Goal: Task Accomplishment & Management: Manage account settings

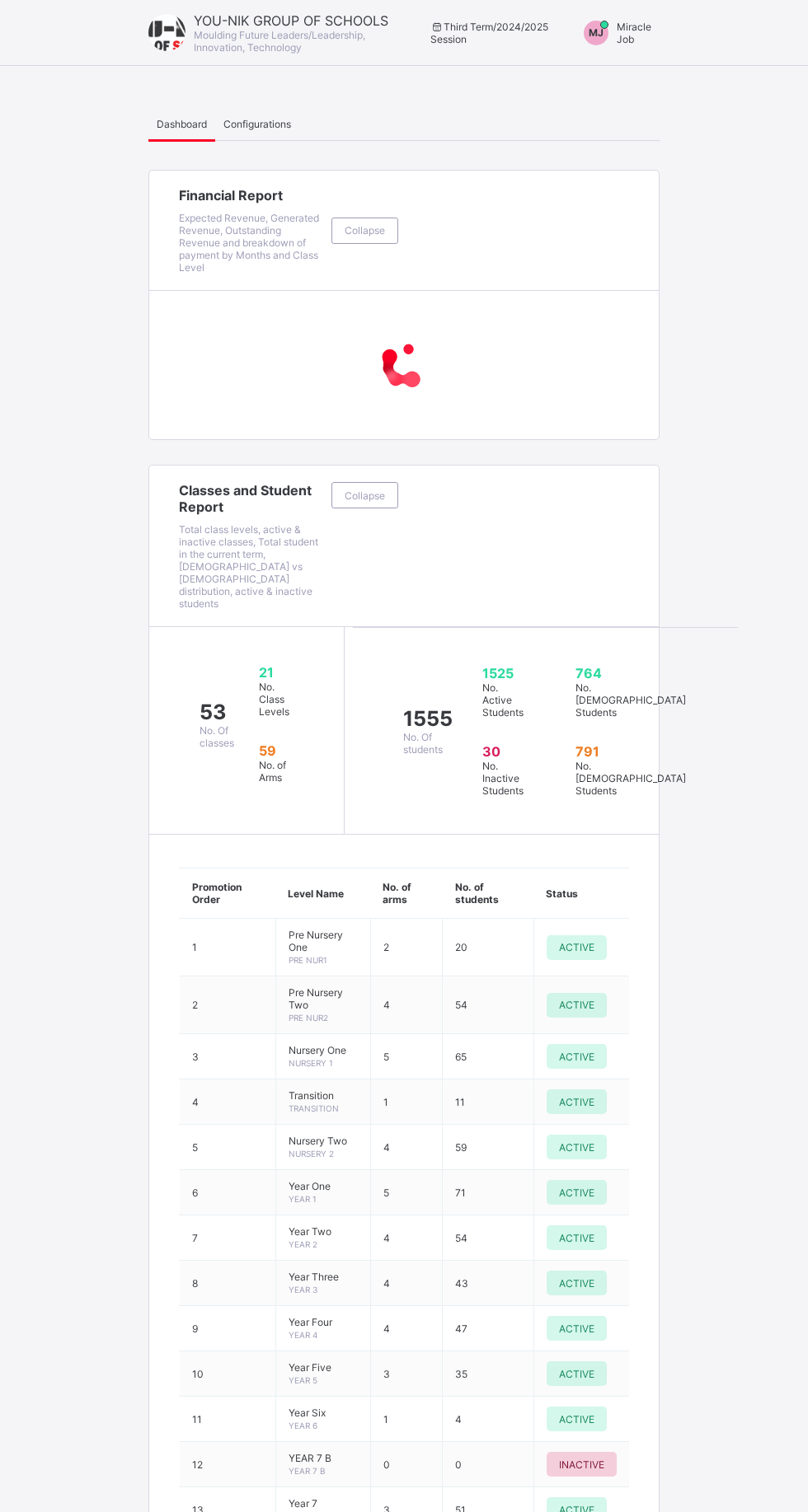
click at [631, 28] on span "Miracle Job" at bounding box center [634, 33] width 35 height 25
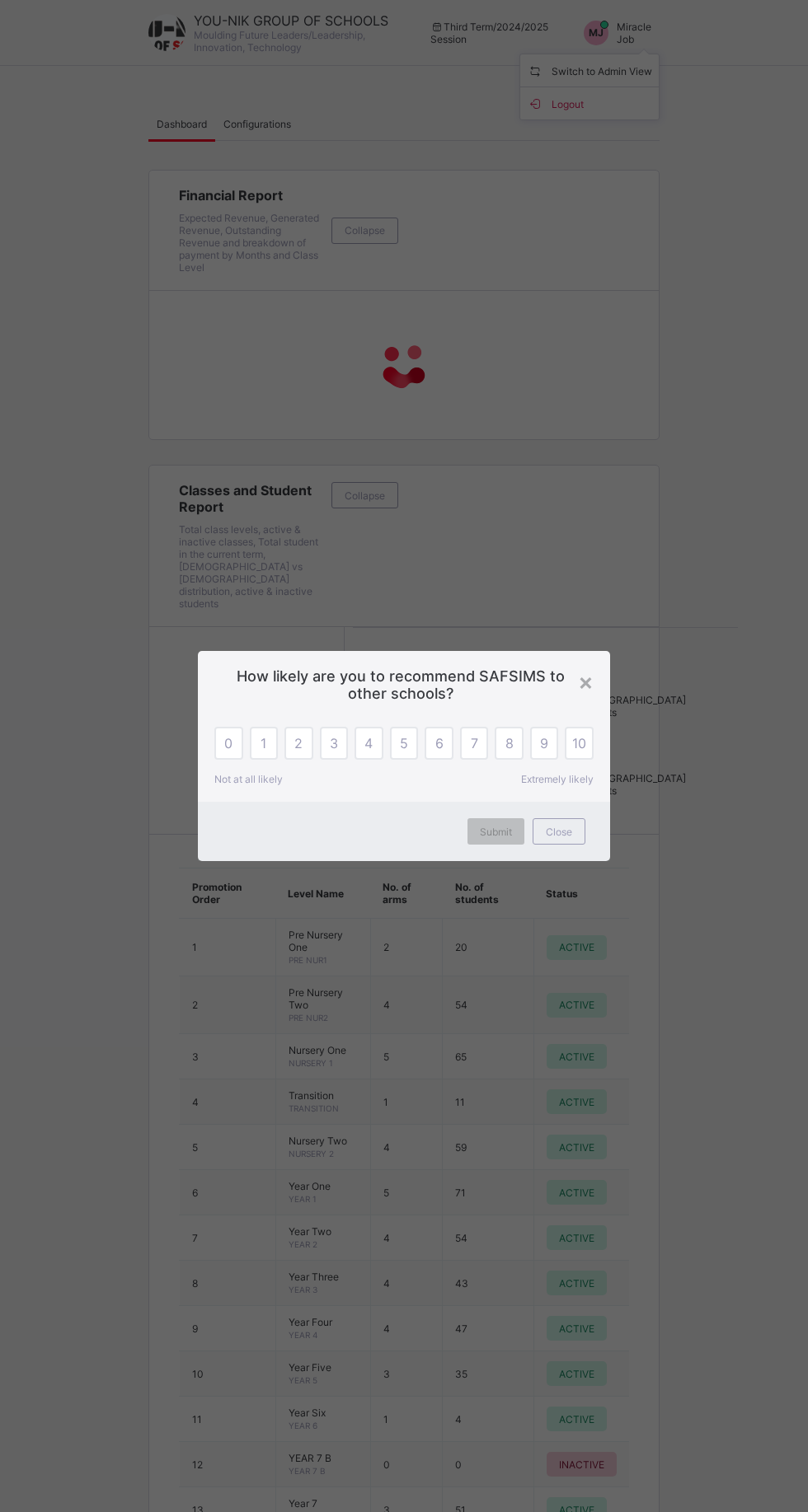
click at [572, 825] on div "Close" at bounding box center [558, 831] width 53 height 26
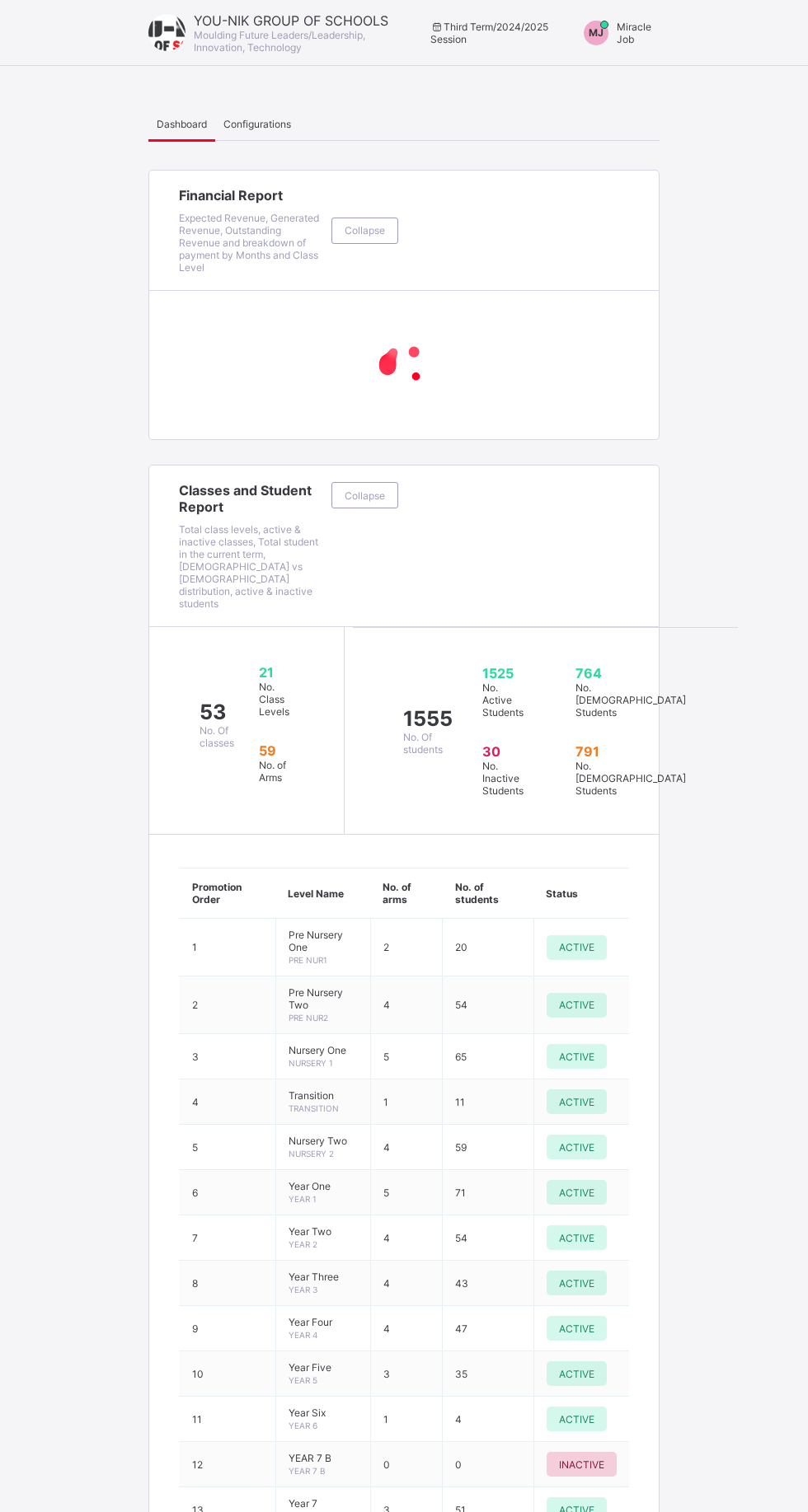
click at [612, 26] on div "MJ" at bounding box center [596, 33] width 41 height 25
click at [637, 78] on span "Switch to Admin View" at bounding box center [589, 70] width 125 height 19
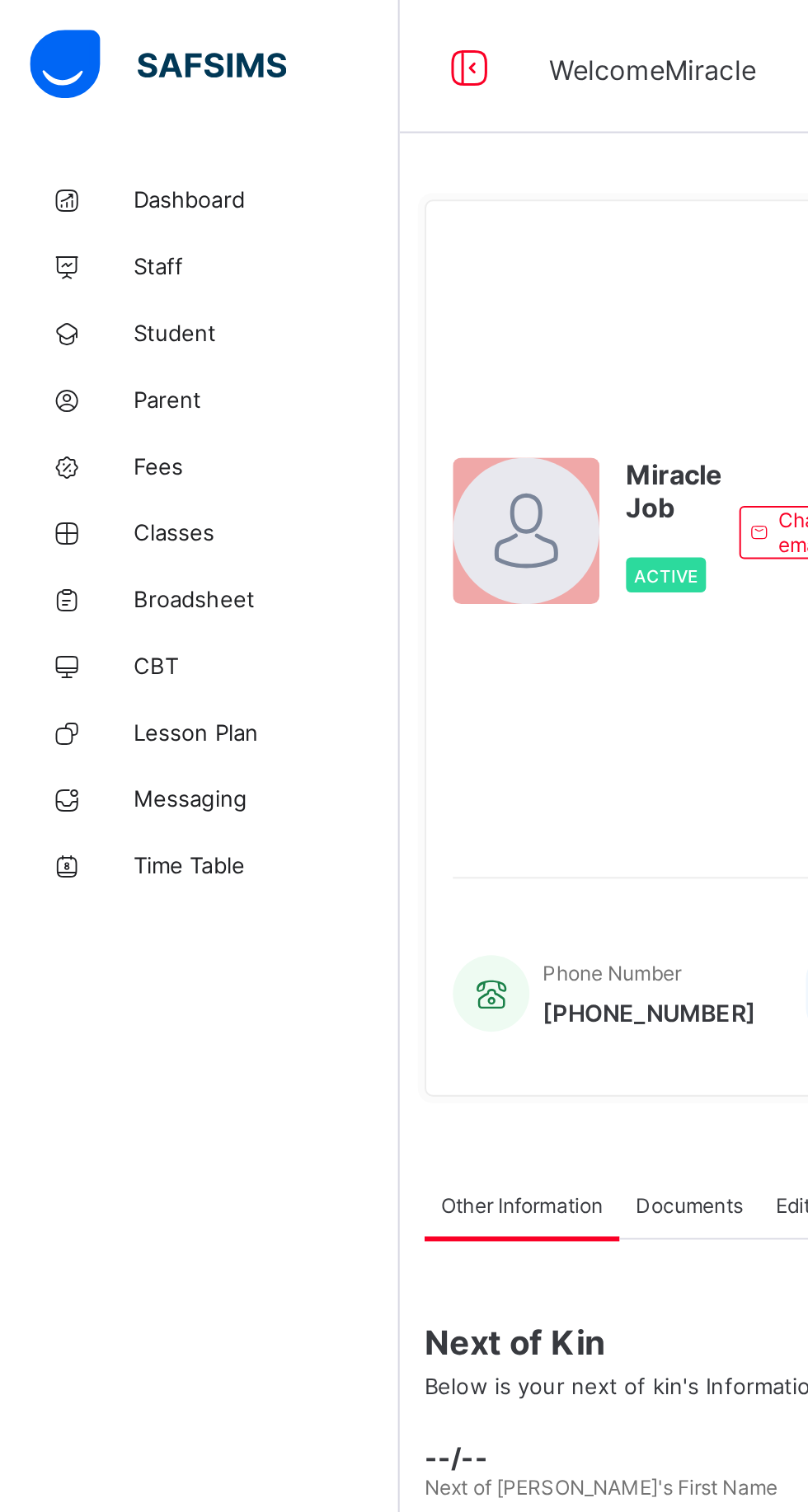
click at [128, 200] on span "Parent" at bounding box center [132, 198] width 132 height 13
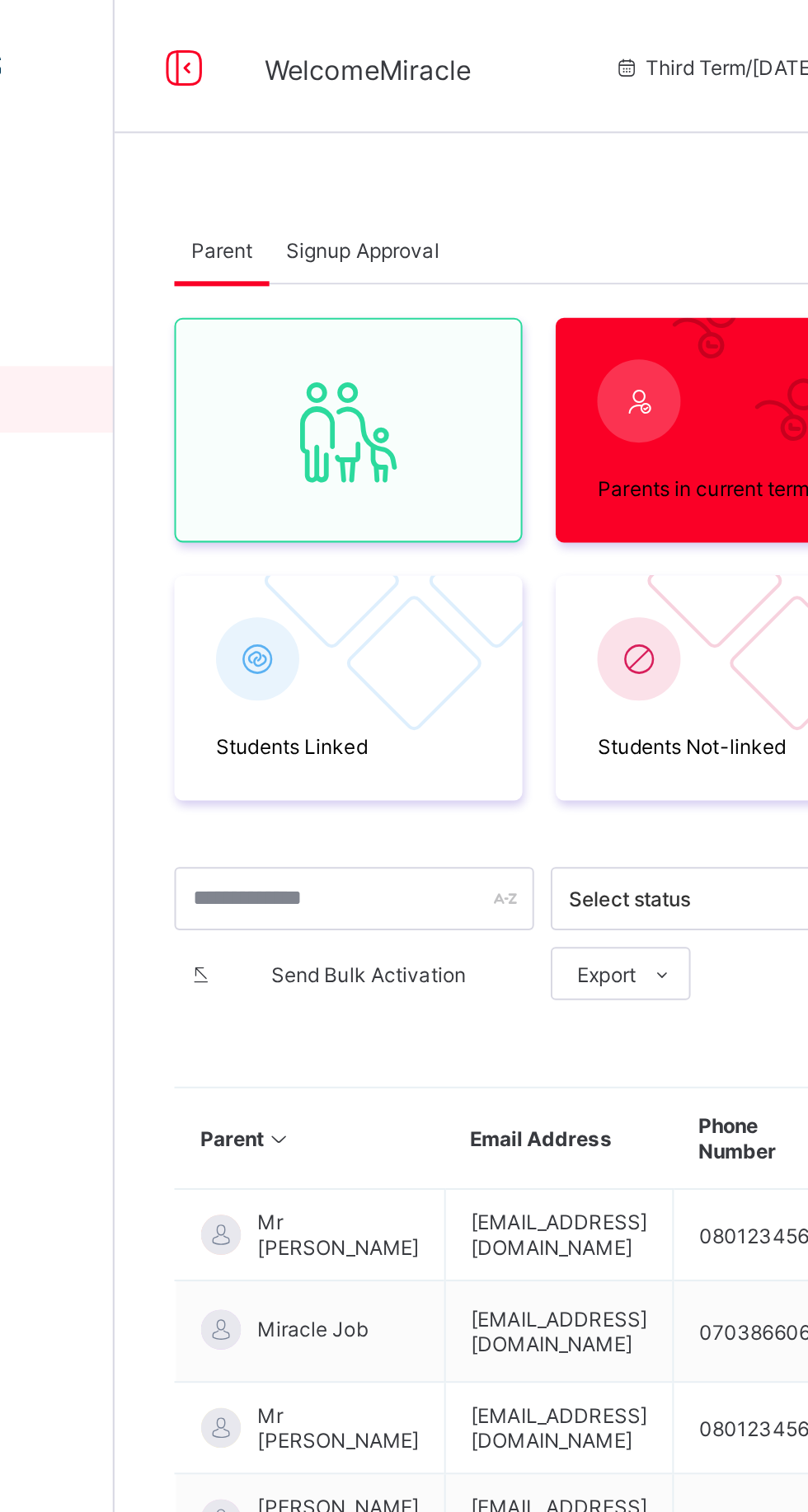
click at [331, 110] on div "Signup Approval" at bounding box center [321, 124] width 92 height 33
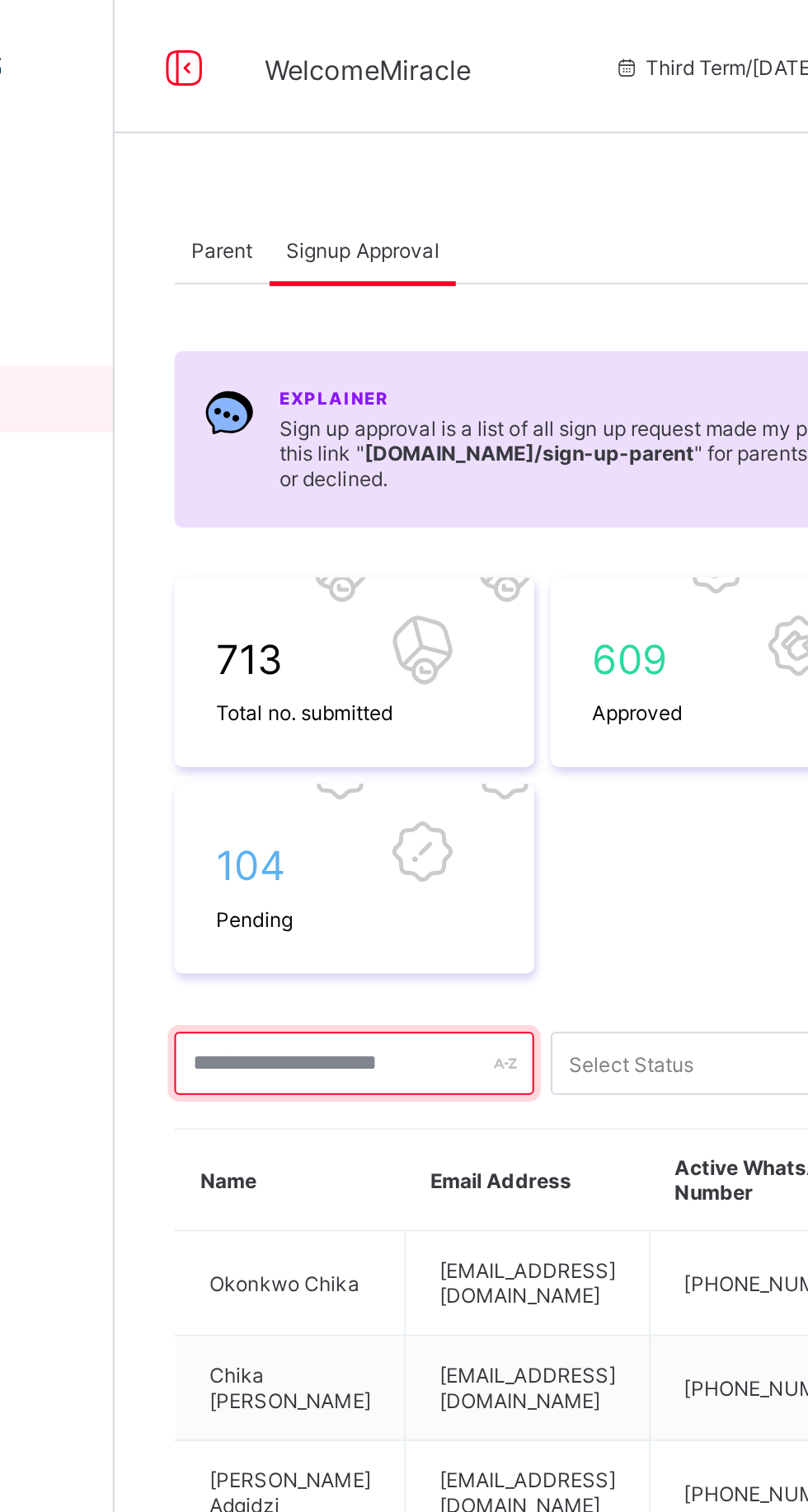
click at [268, 530] on input "text" at bounding box center [316, 526] width 178 height 32
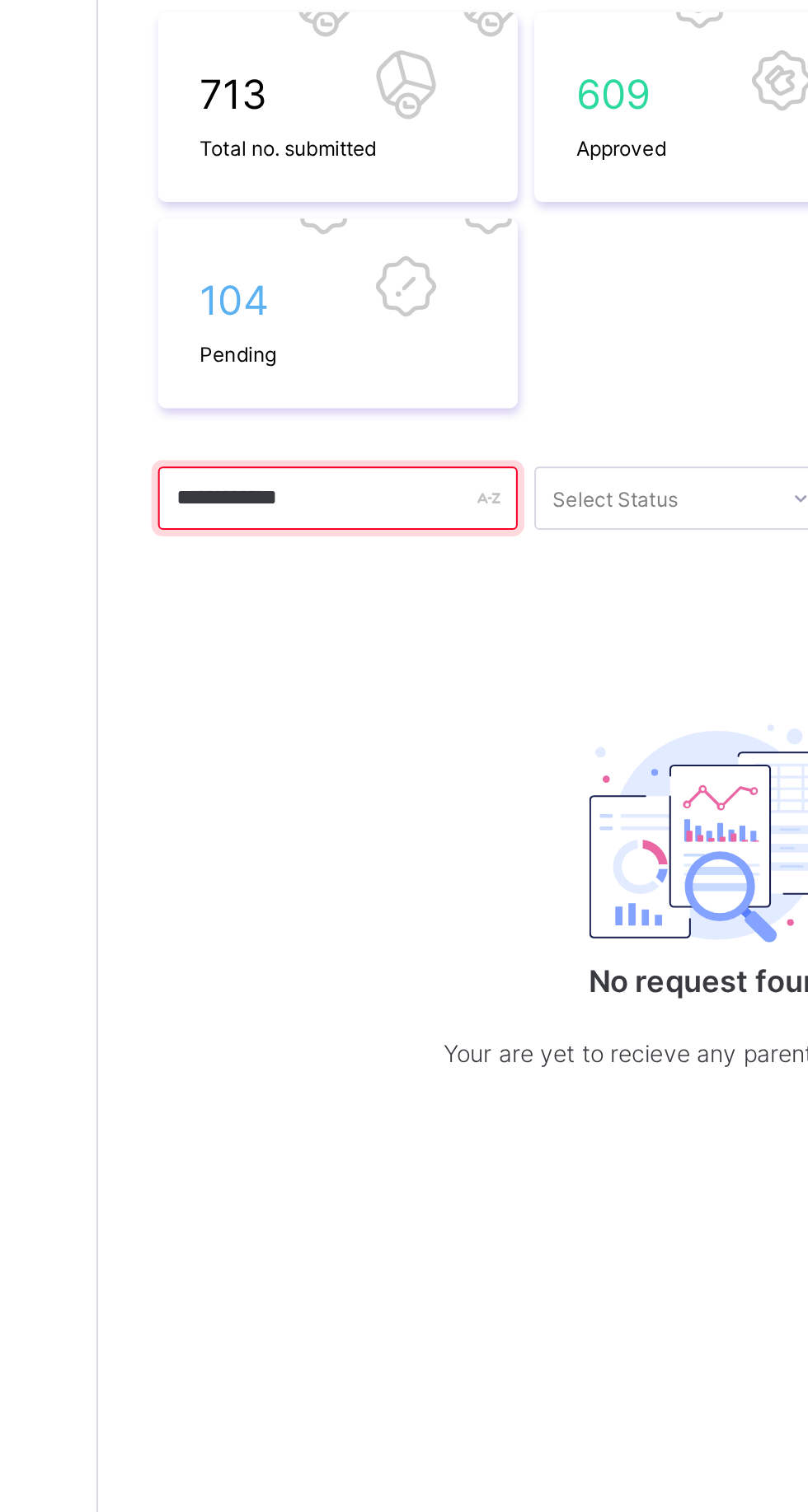
type input "**********"
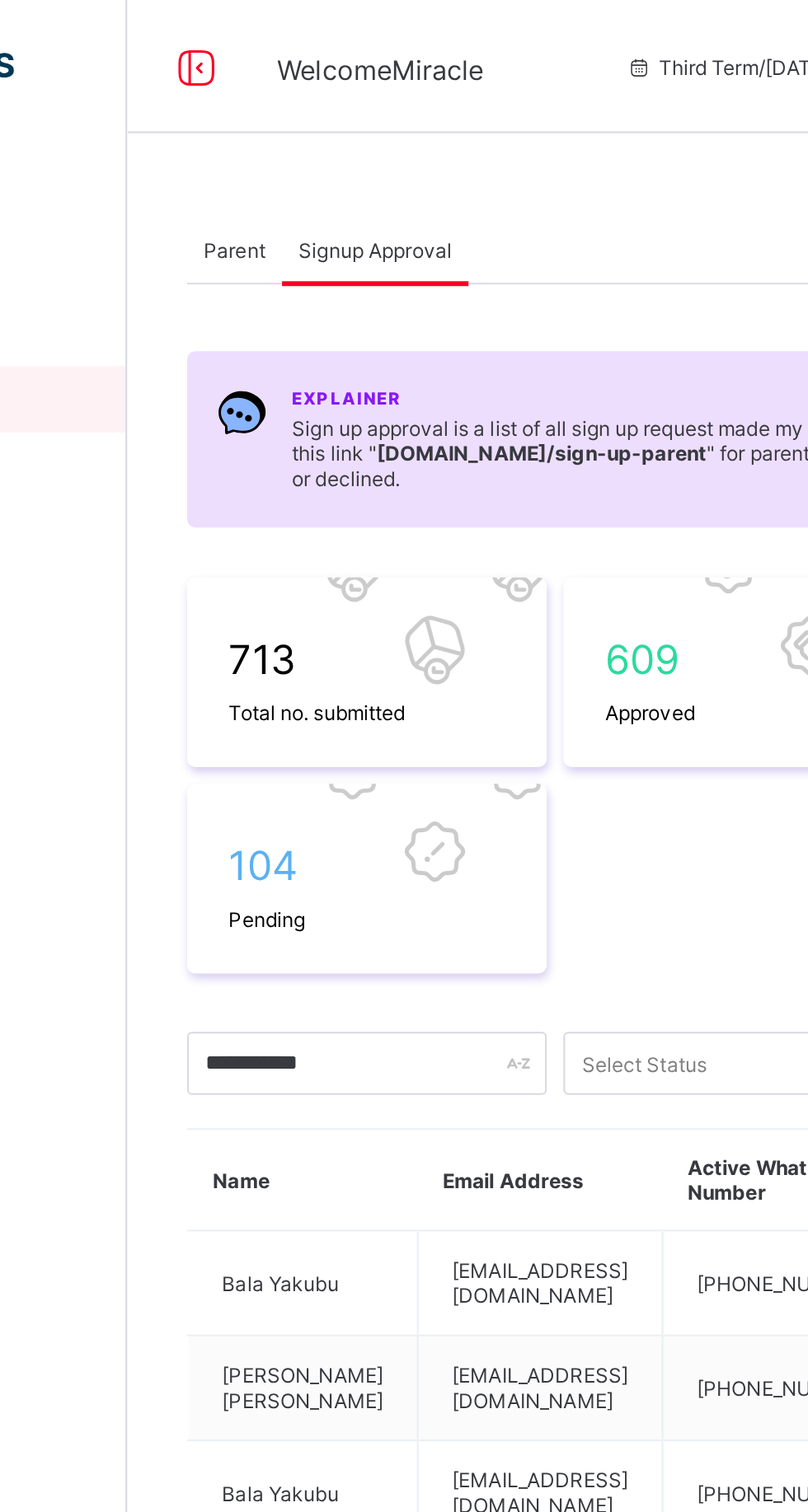
click at [249, 111] on div "Parent" at bounding box center [251, 124] width 47 height 33
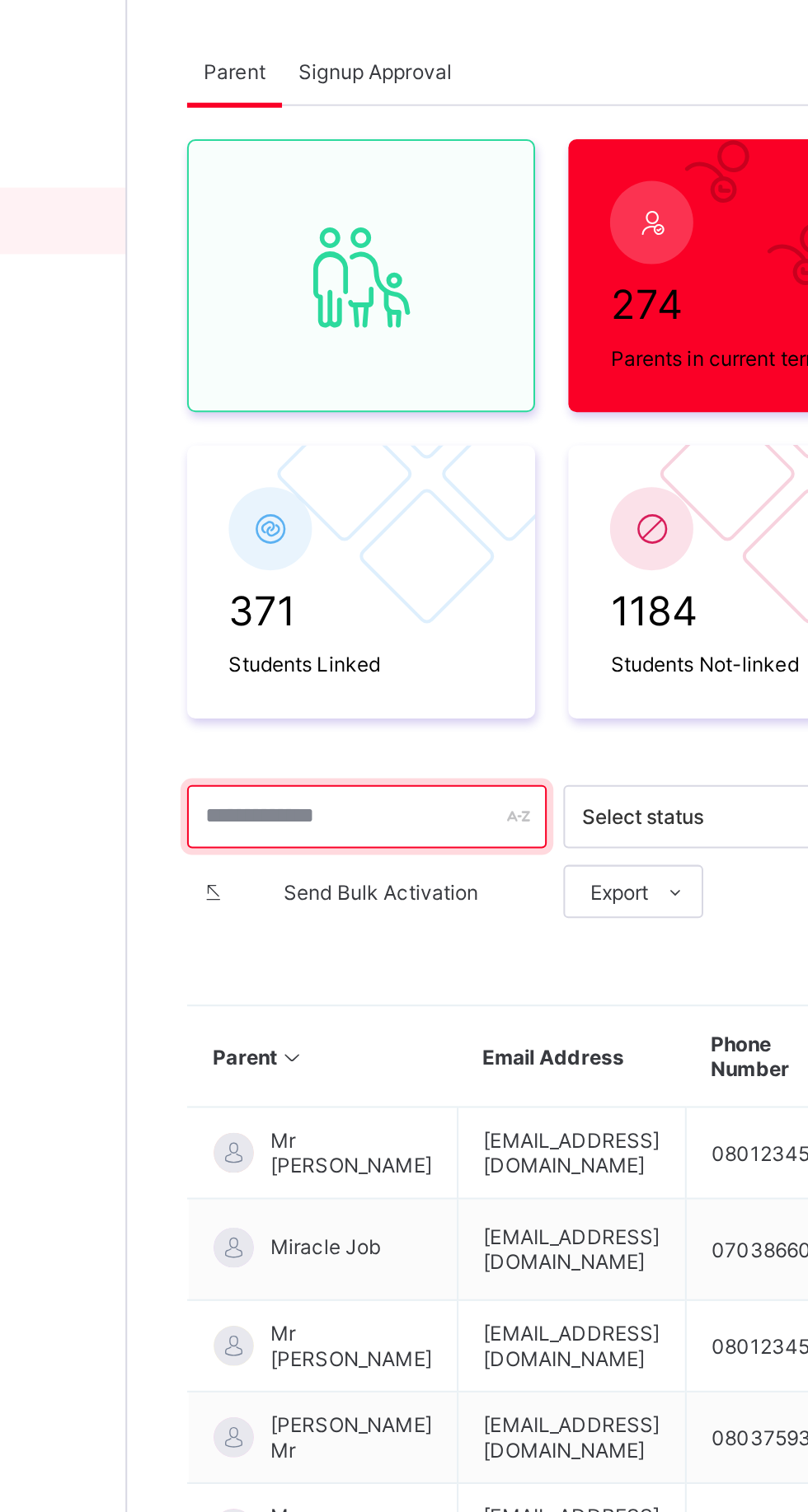
click at [339, 497] on input "text" at bounding box center [316, 493] width 178 height 32
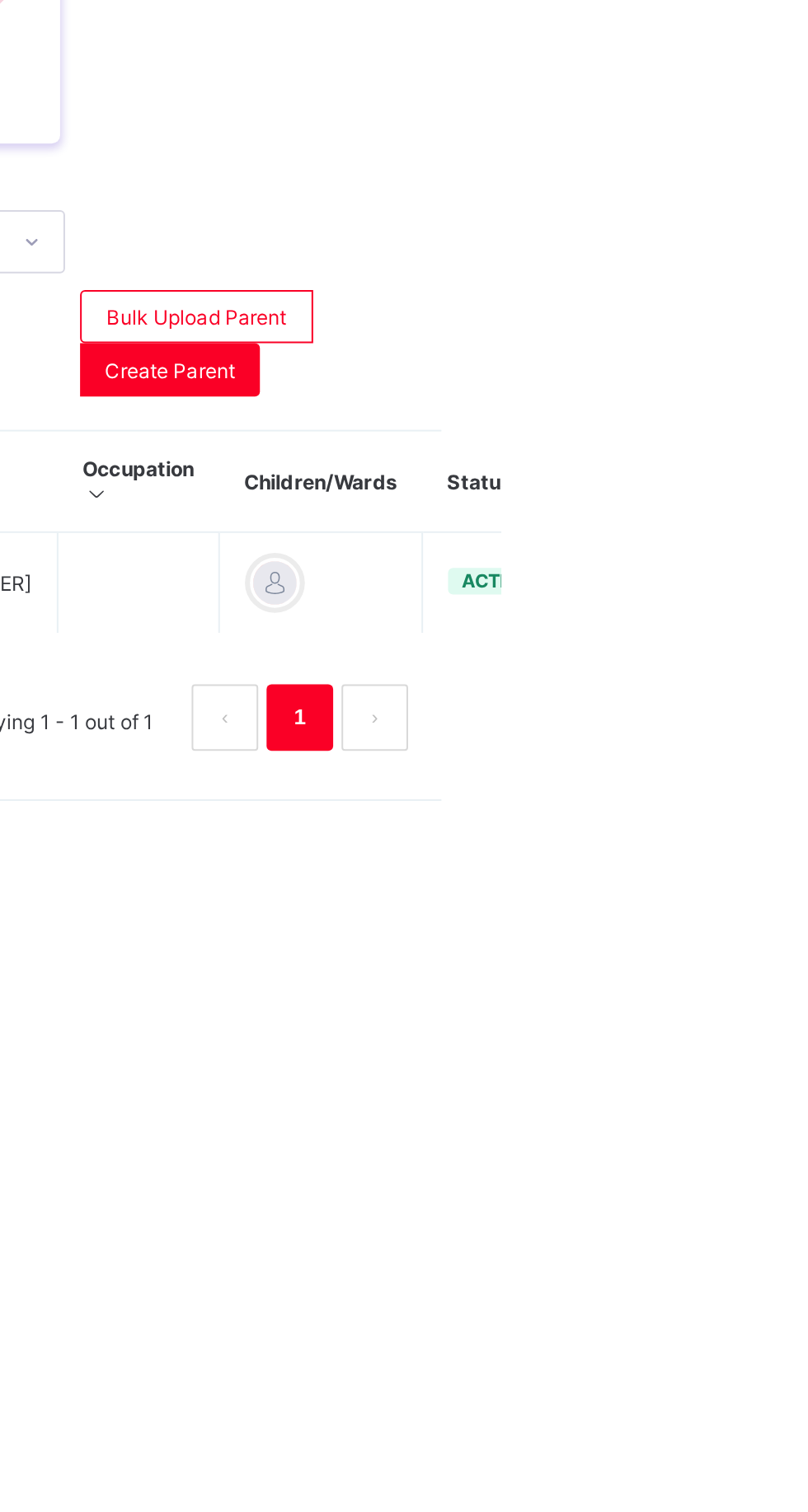
click at [0, 0] on ul "Edit Parent View Profile Reset Password Resend Activation Link Change Email Lin…" at bounding box center [0, 0] width 0 height 0
click at [0, 0] on div "Resend Activation Link" at bounding box center [0, 0] width 0 height 0
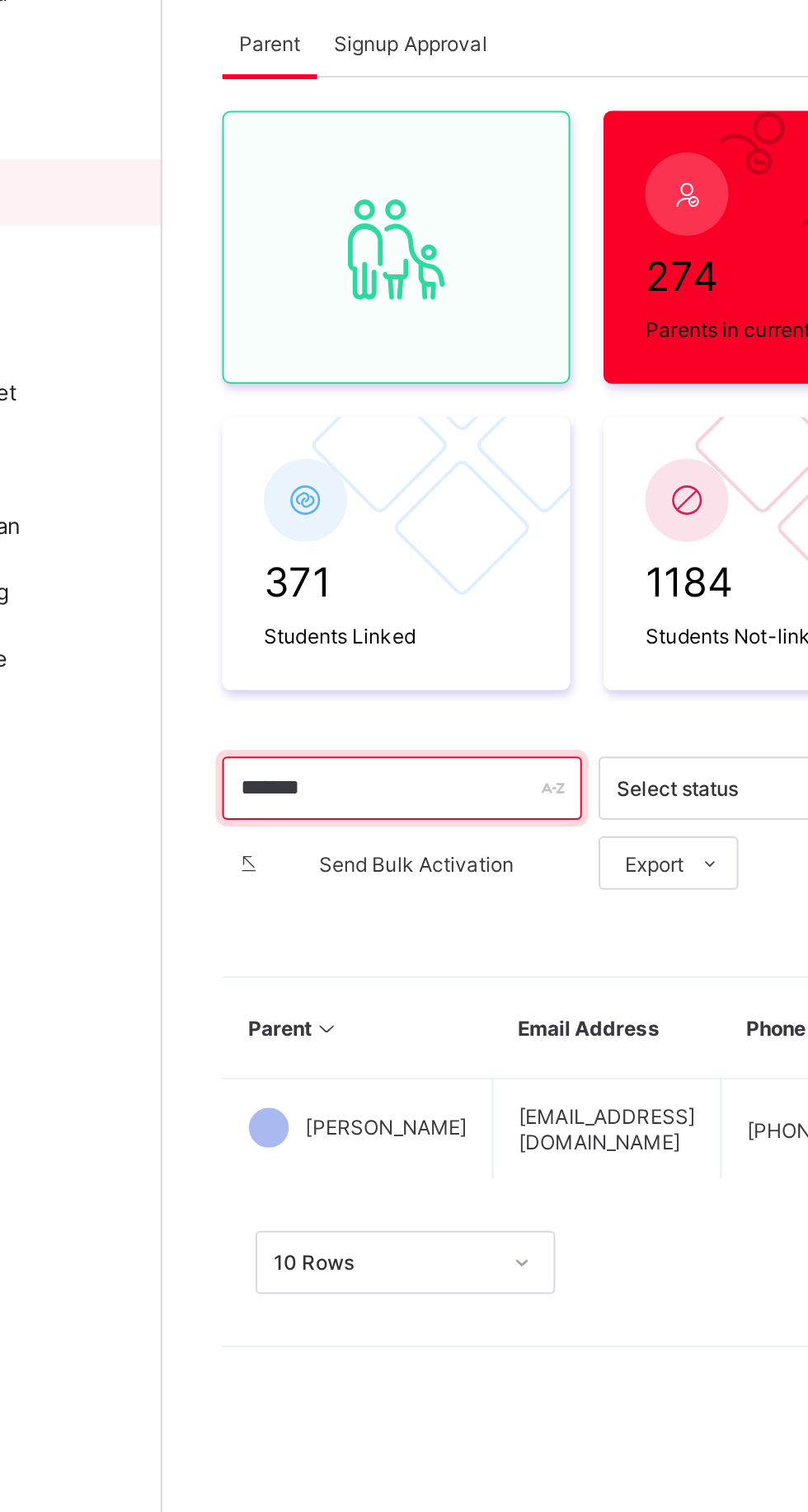
click at [331, 485] on input "*******" at bounding box center [316, 493] width 178 height 32
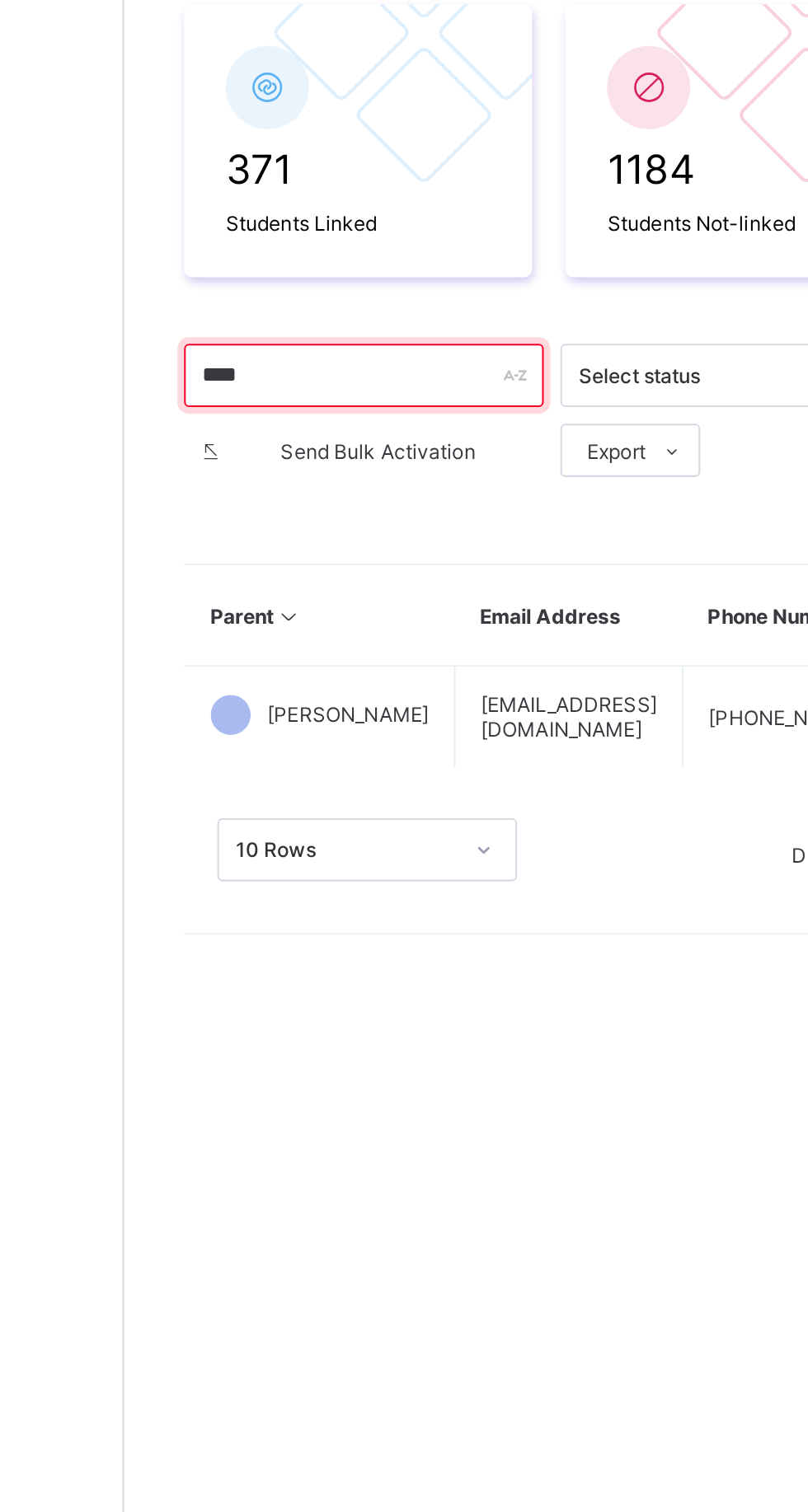
click at [330, 489] on input "****" at bounding box center [316, 493] width 178 height 32
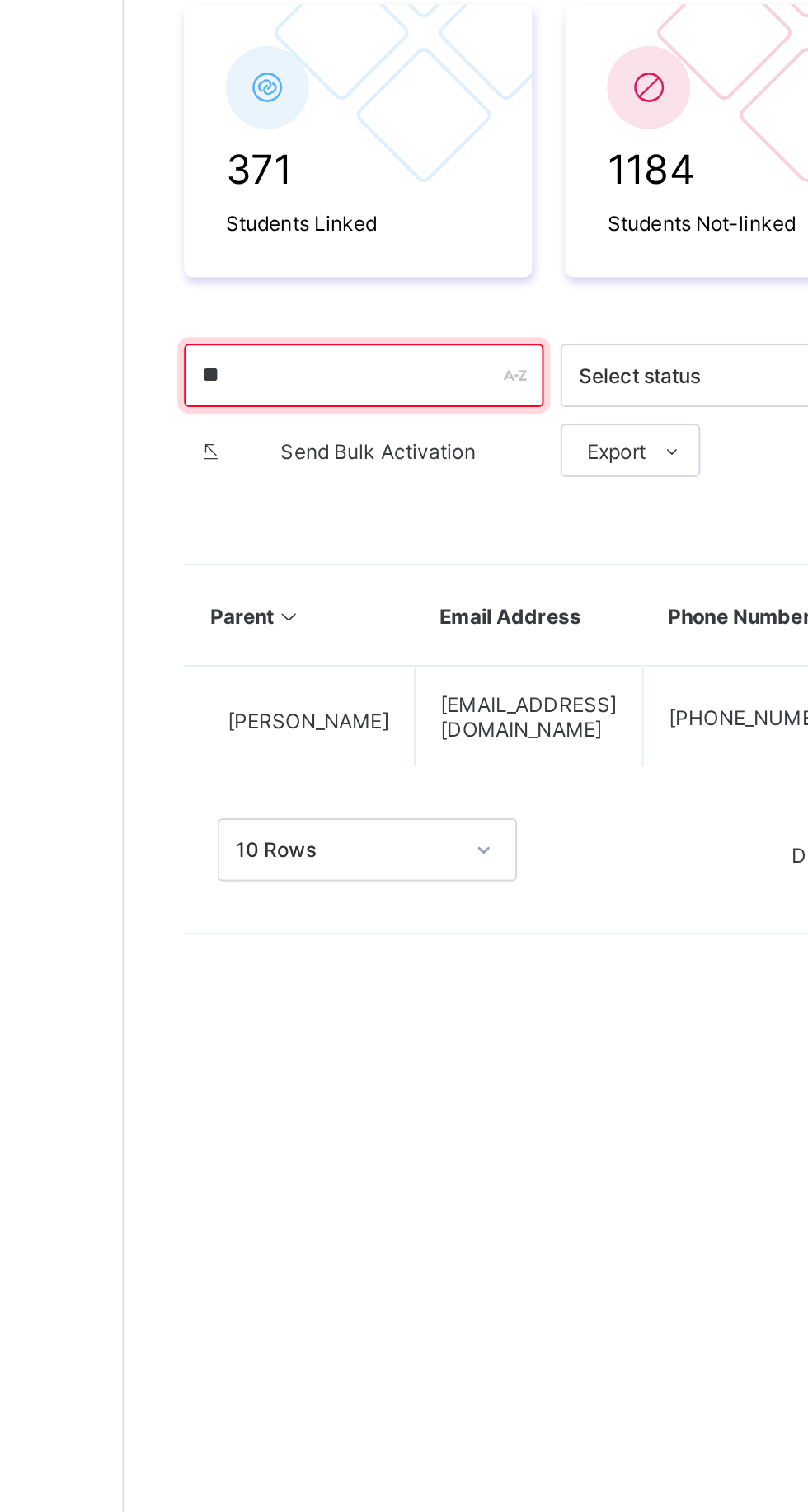
type input "*"
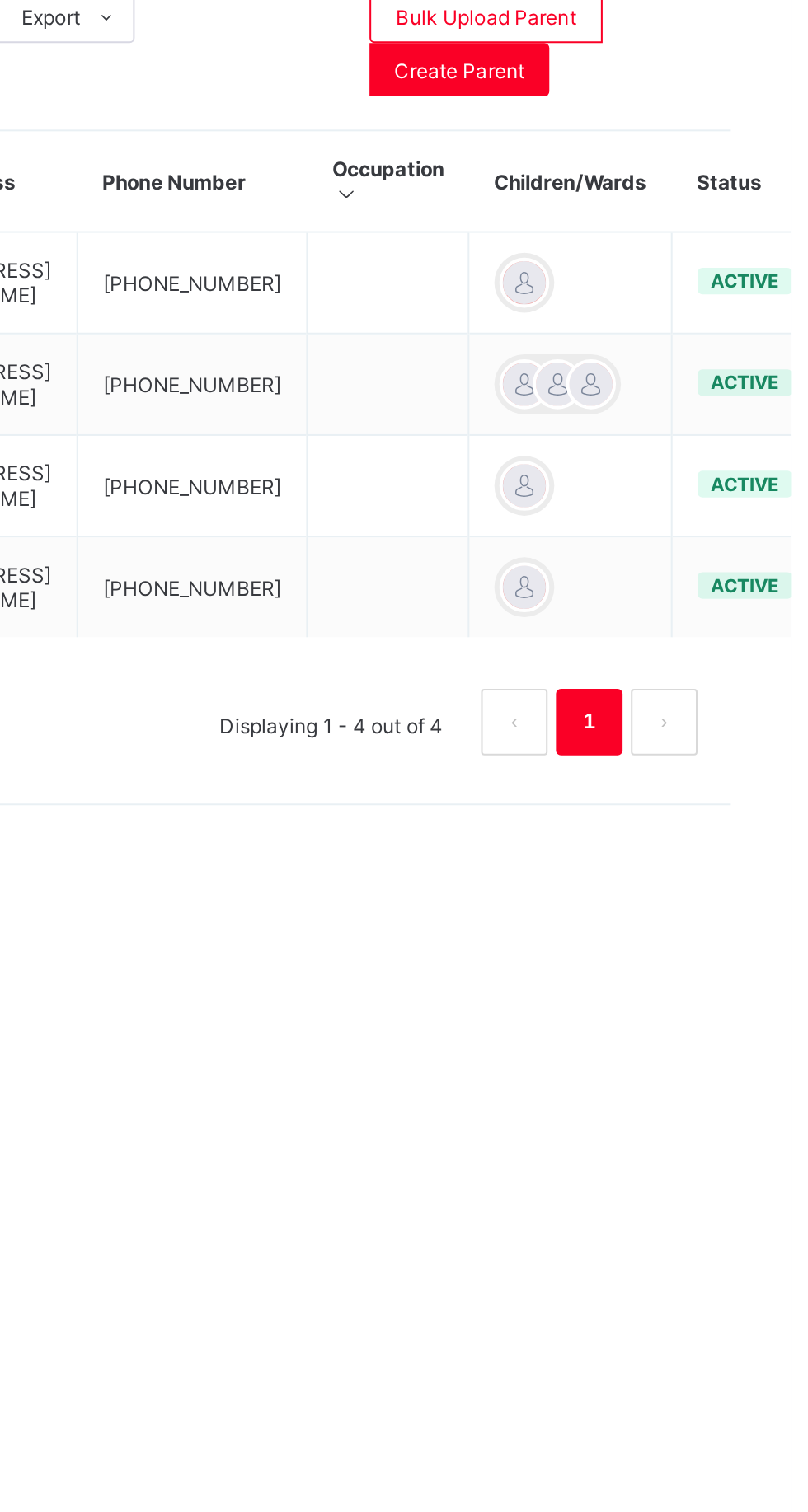
type input "******"
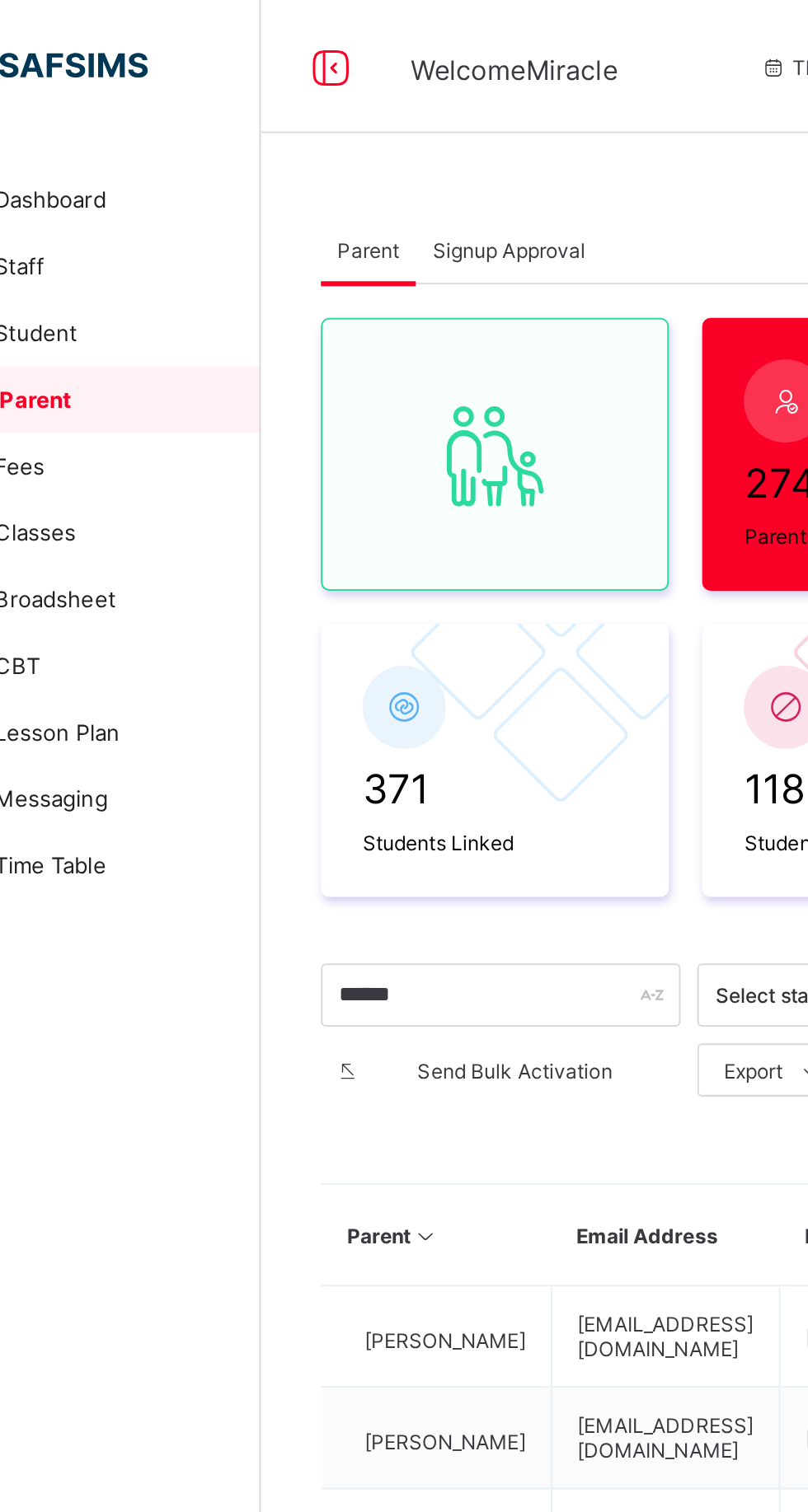
click at [336, 125] on span "Signup Approval" at bounding box center [320, 124] width 76 height 12
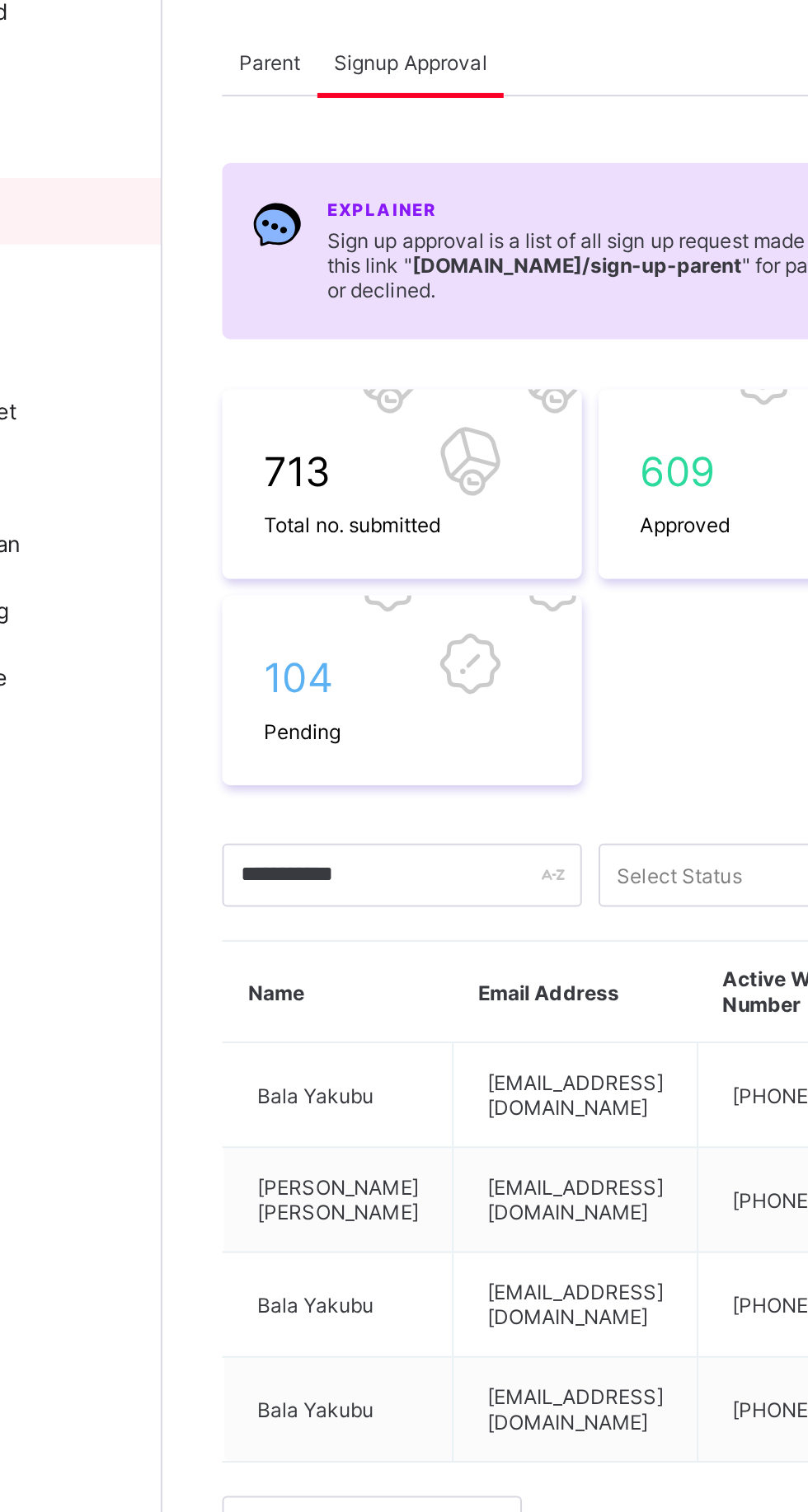
click at [330, 432] on span "104" at bounding box center [316, 428] width 136 height 24
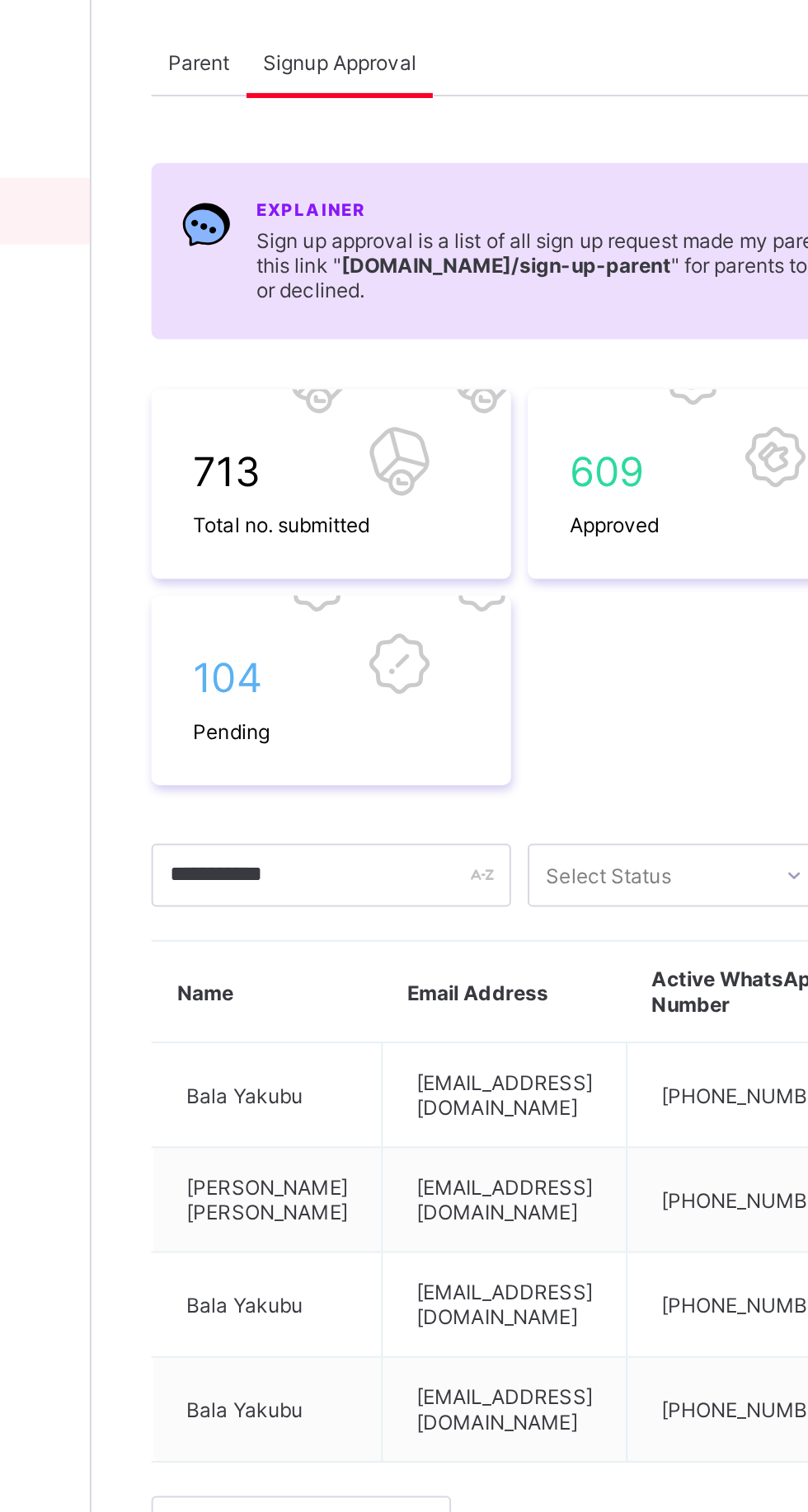
click at [293, 431] on span "104" at bounding box center [316, 428] width 136 height 24
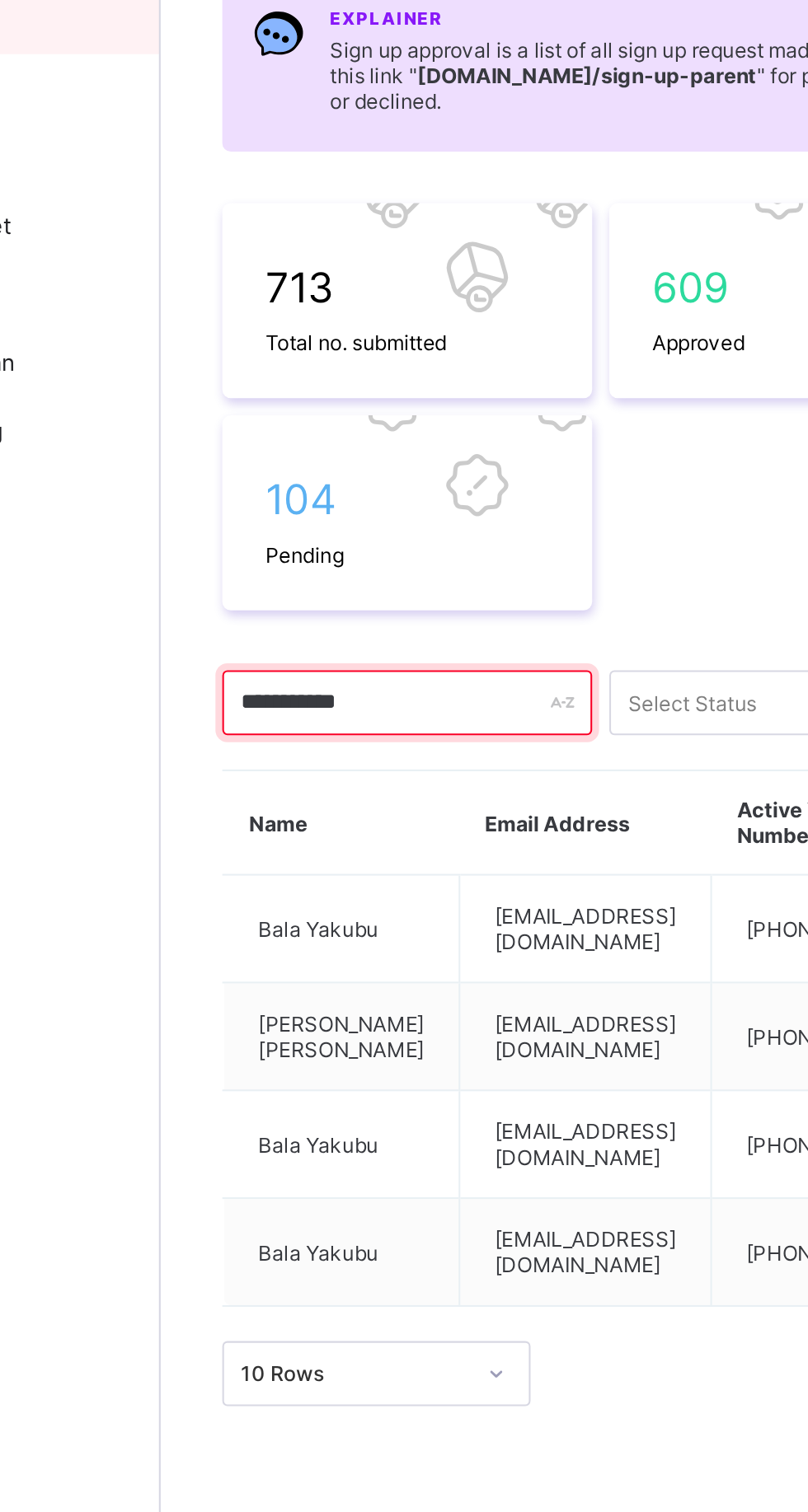
click at [363, 526] on input "**********" at bounding box center [316, 526] width 178 height 32
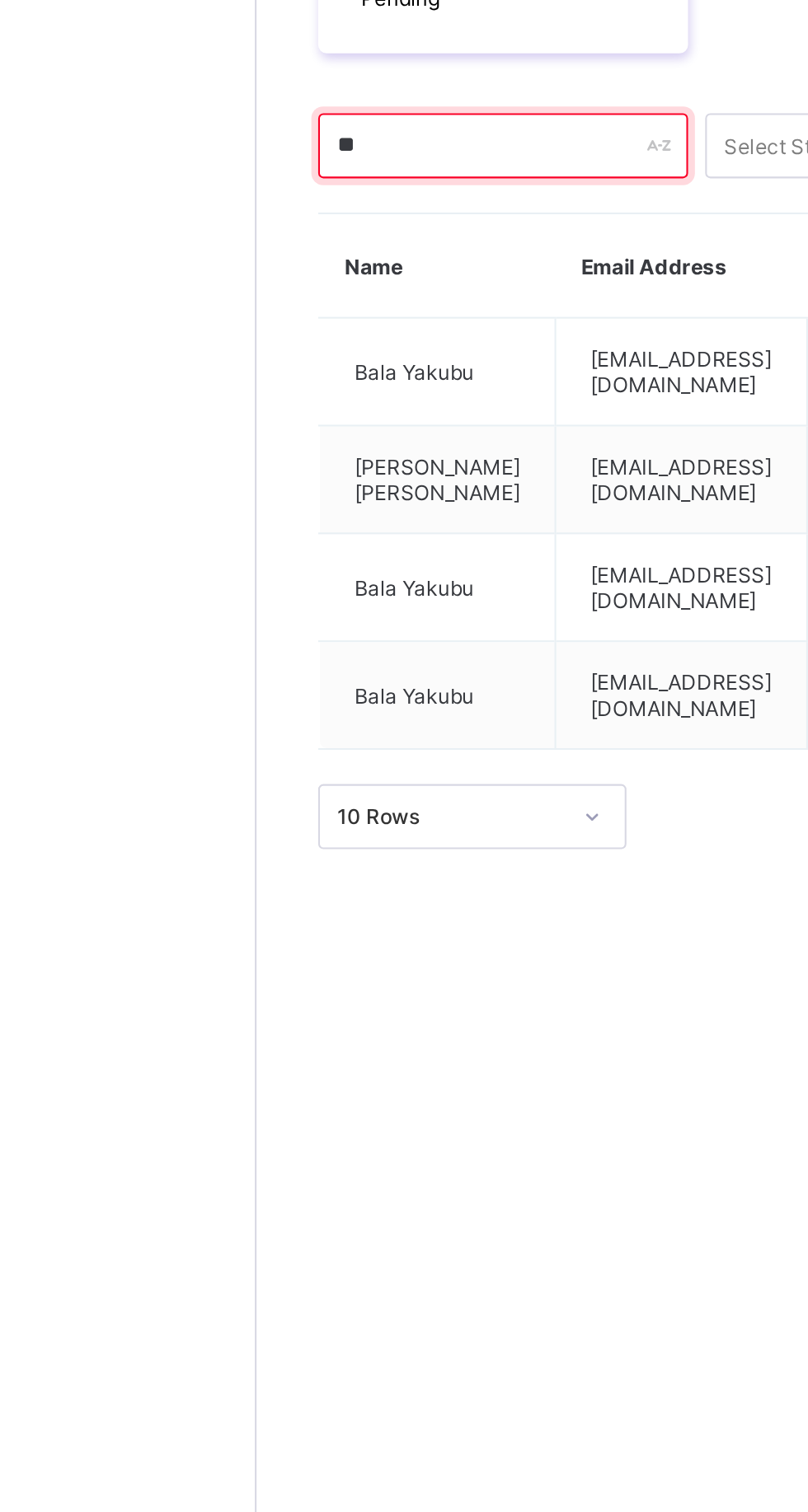
type input "*"
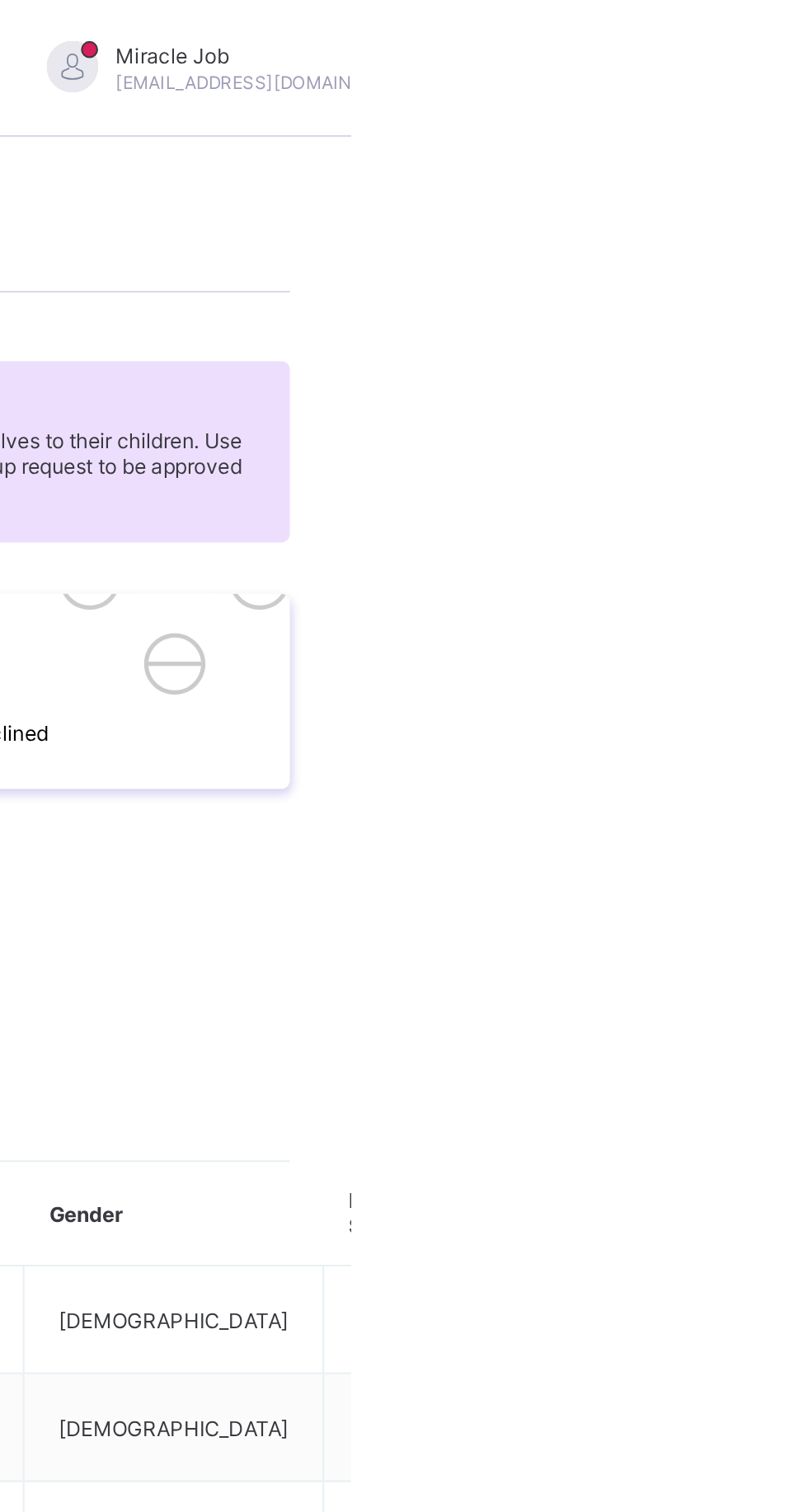
click at [305, 1251] on span at bounding box center [298, 1256] width 14 height 12
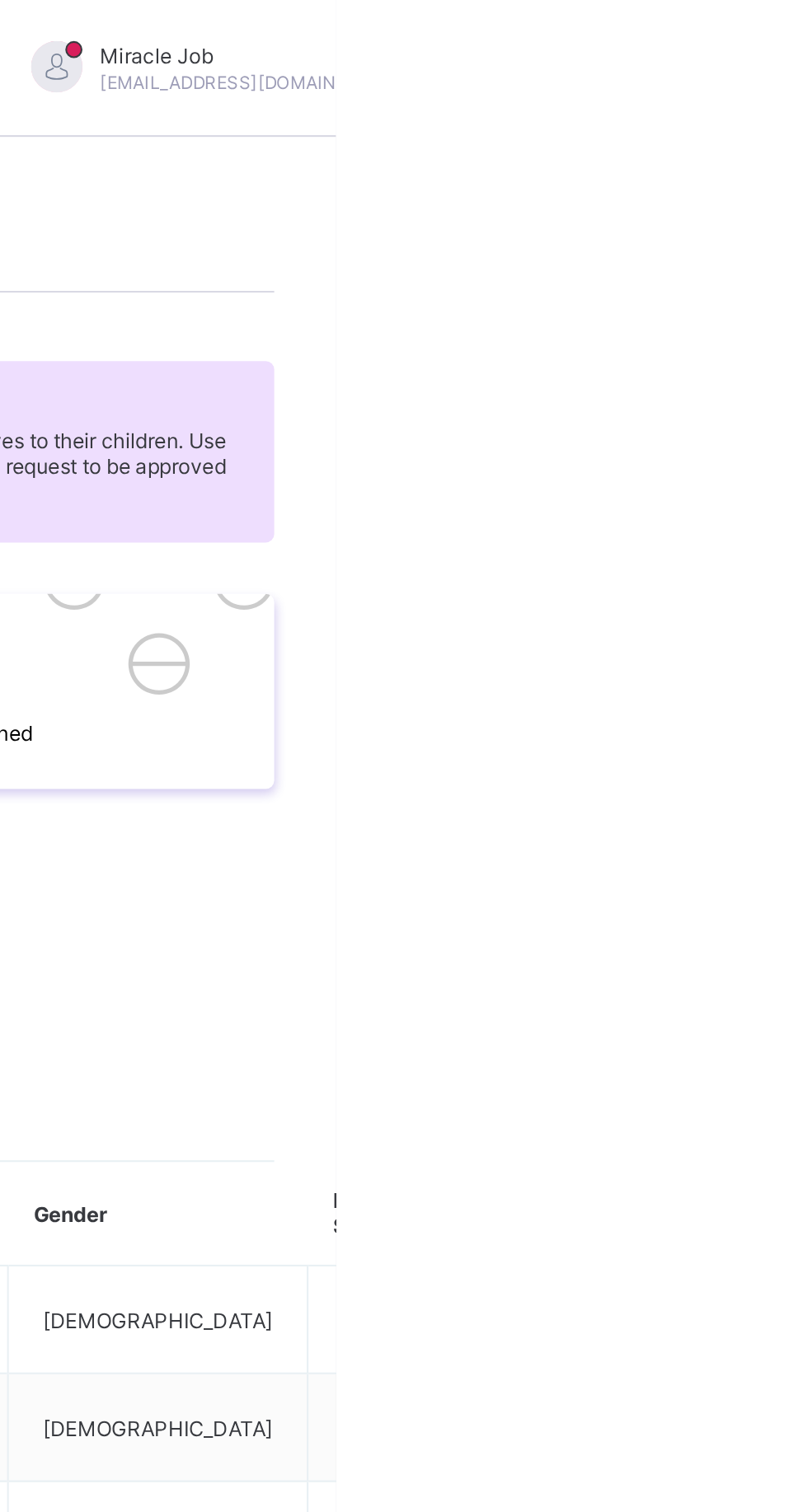
click at [291, 1251] on span "Approve" at bounding box center [271, 1256] width 38 height 12
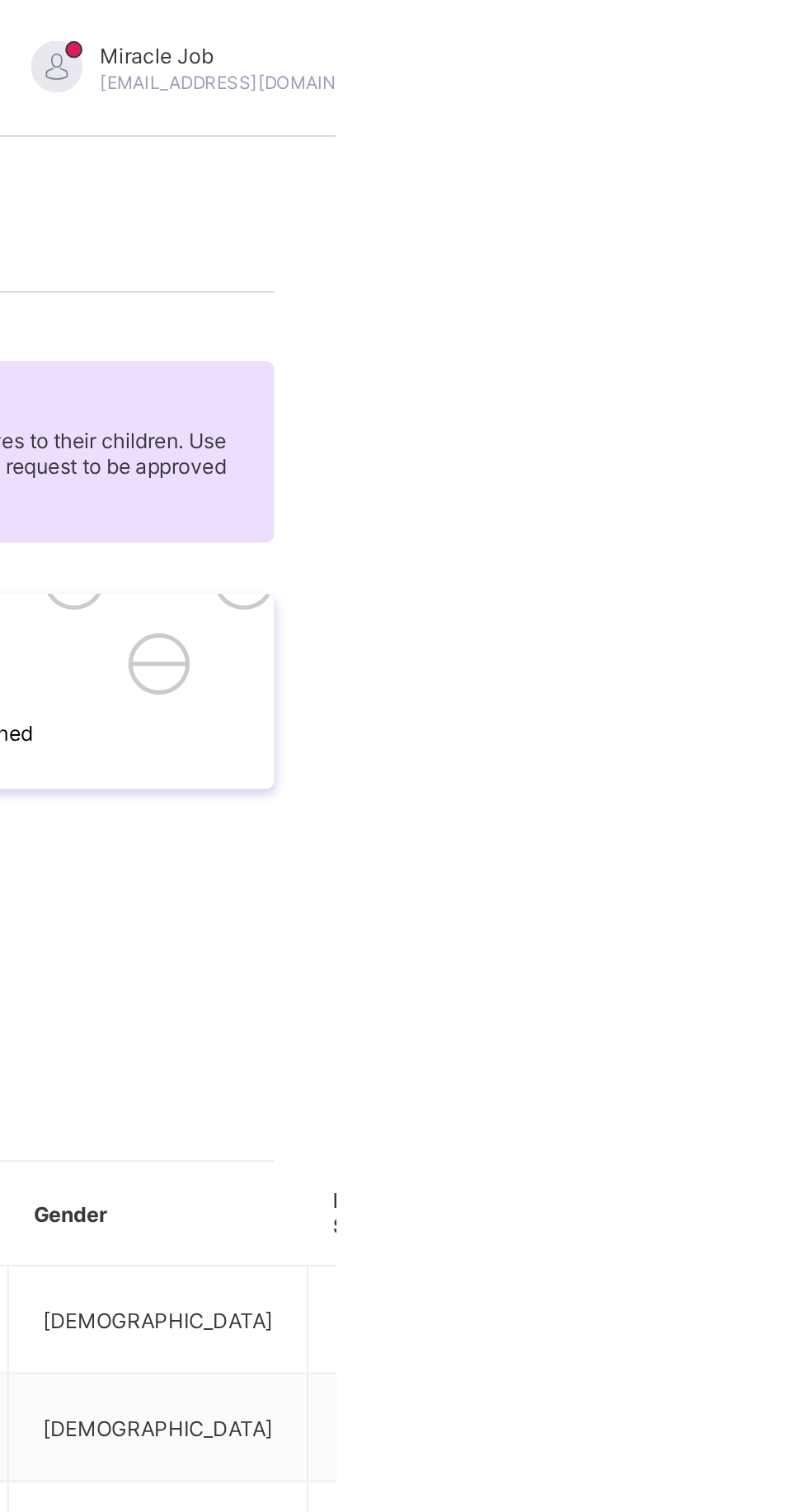
click at [291, 1251] on span "Approve" at bounding box center [271, 1256] width 38 height 12
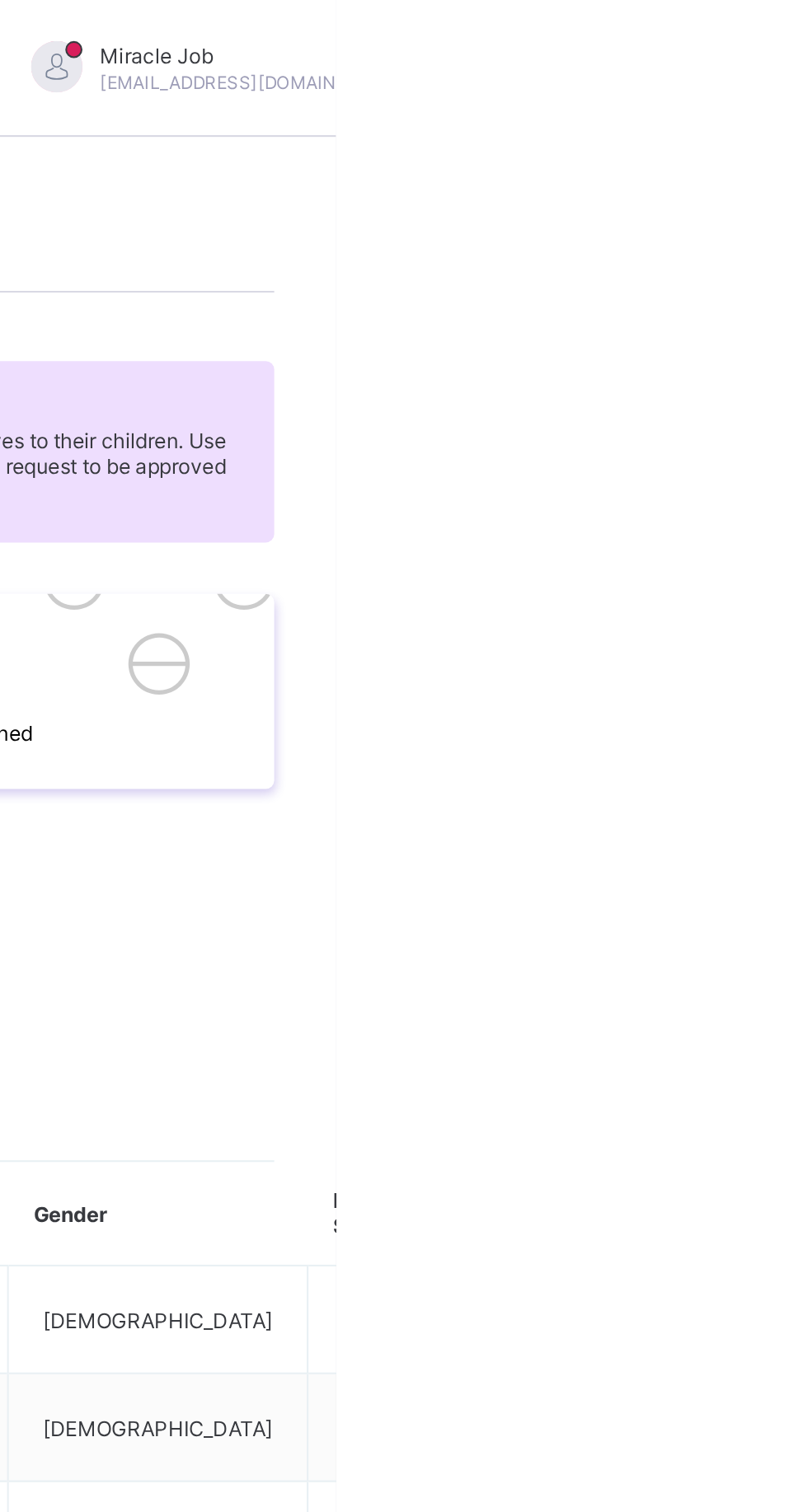
click at [291, 1251] on span "Approve" at bounding box center [271, 1256] width 38 height 12
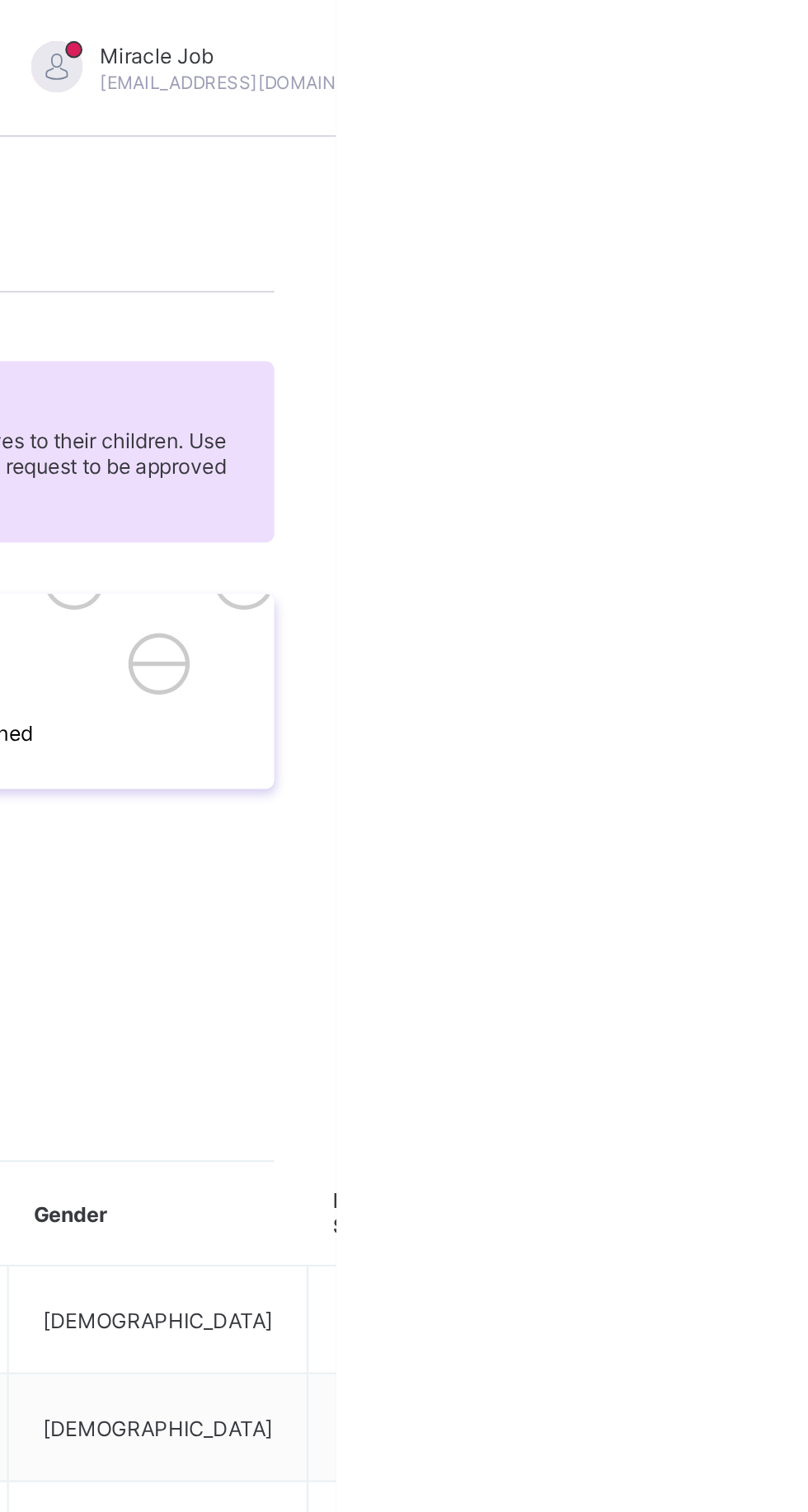
click at [291, 1251] on span "Approve" at bounding box center [271, 1256] width 38 height 12
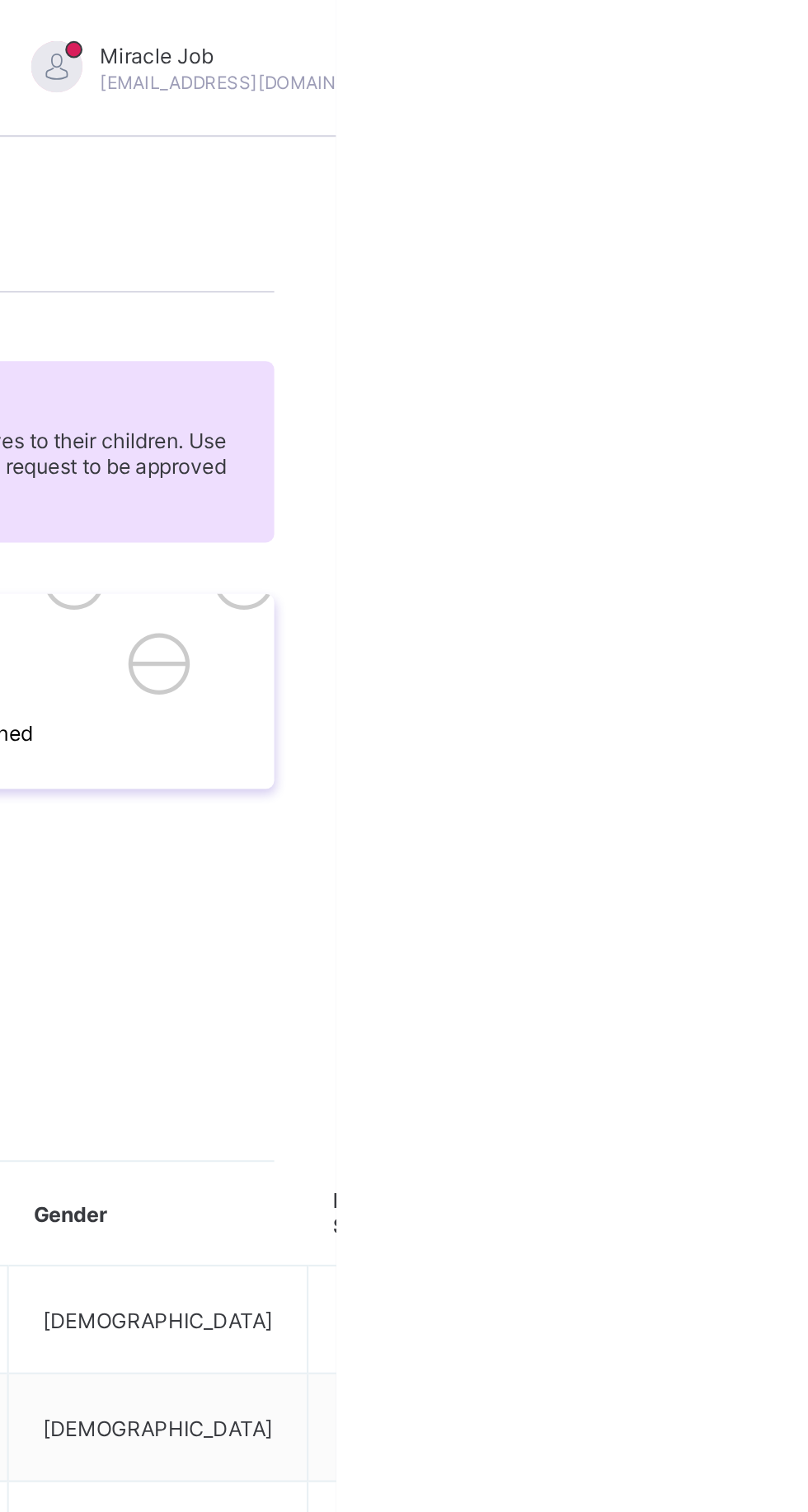
click at [291, 1251] on span "Approve" at bounding box center [271, 1256] width 38 height 12
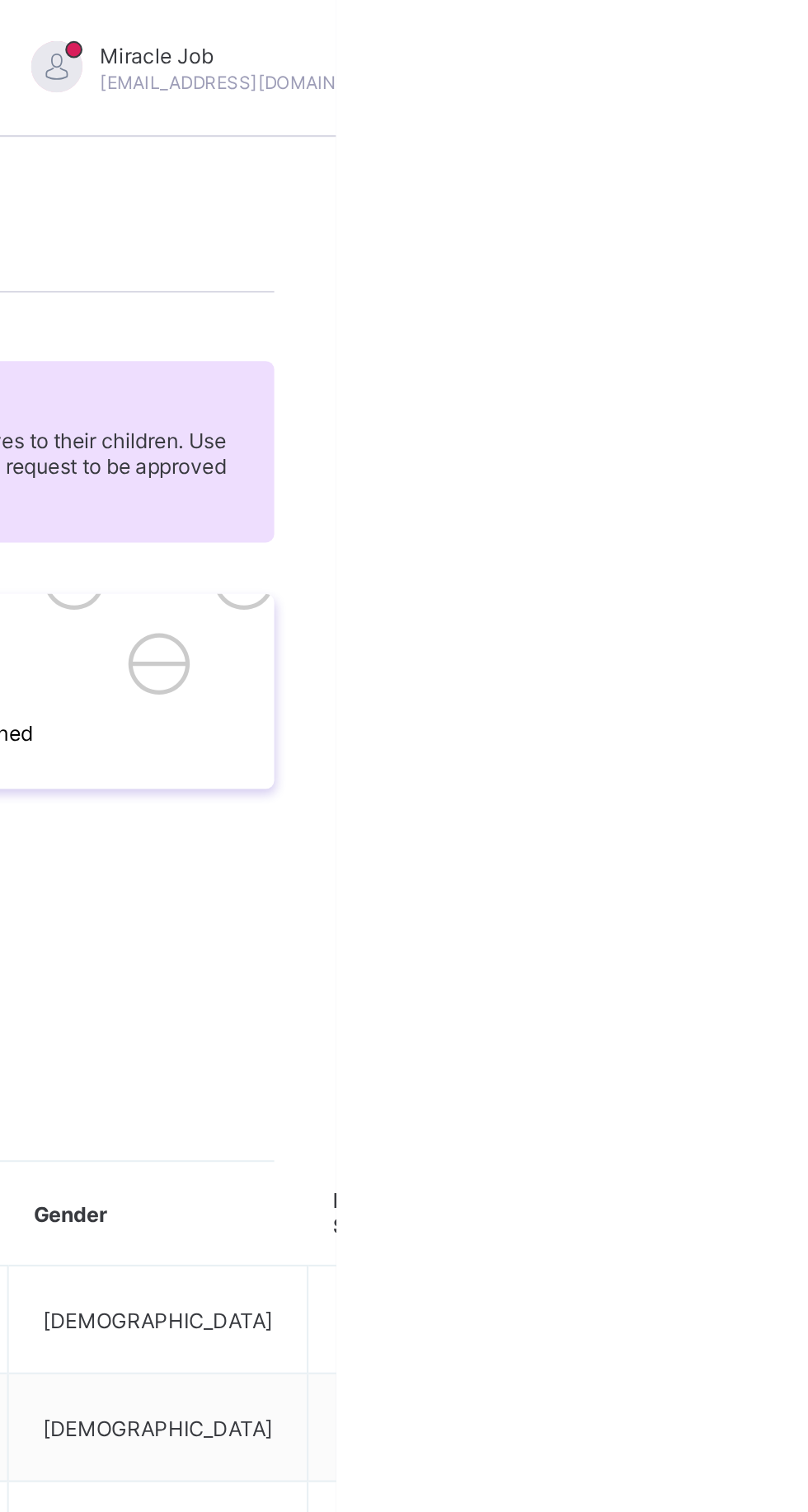
click at [291, 1251] on span "Approve" at bounding box center [271, 1256] width 38 height 12
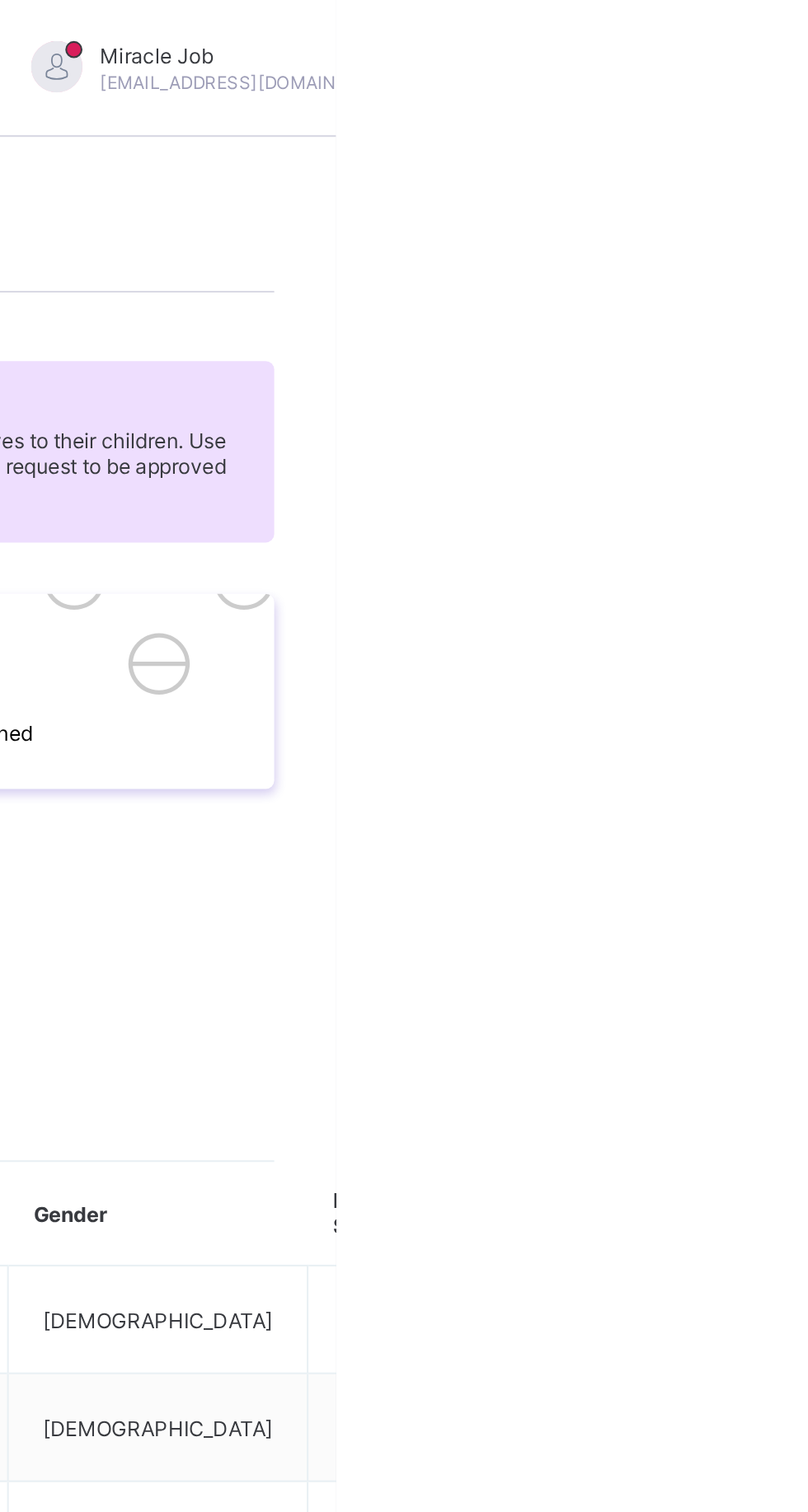
click at [291, 1251] on span "Approve" at bounding box center [271, 1256] width 38 height 12
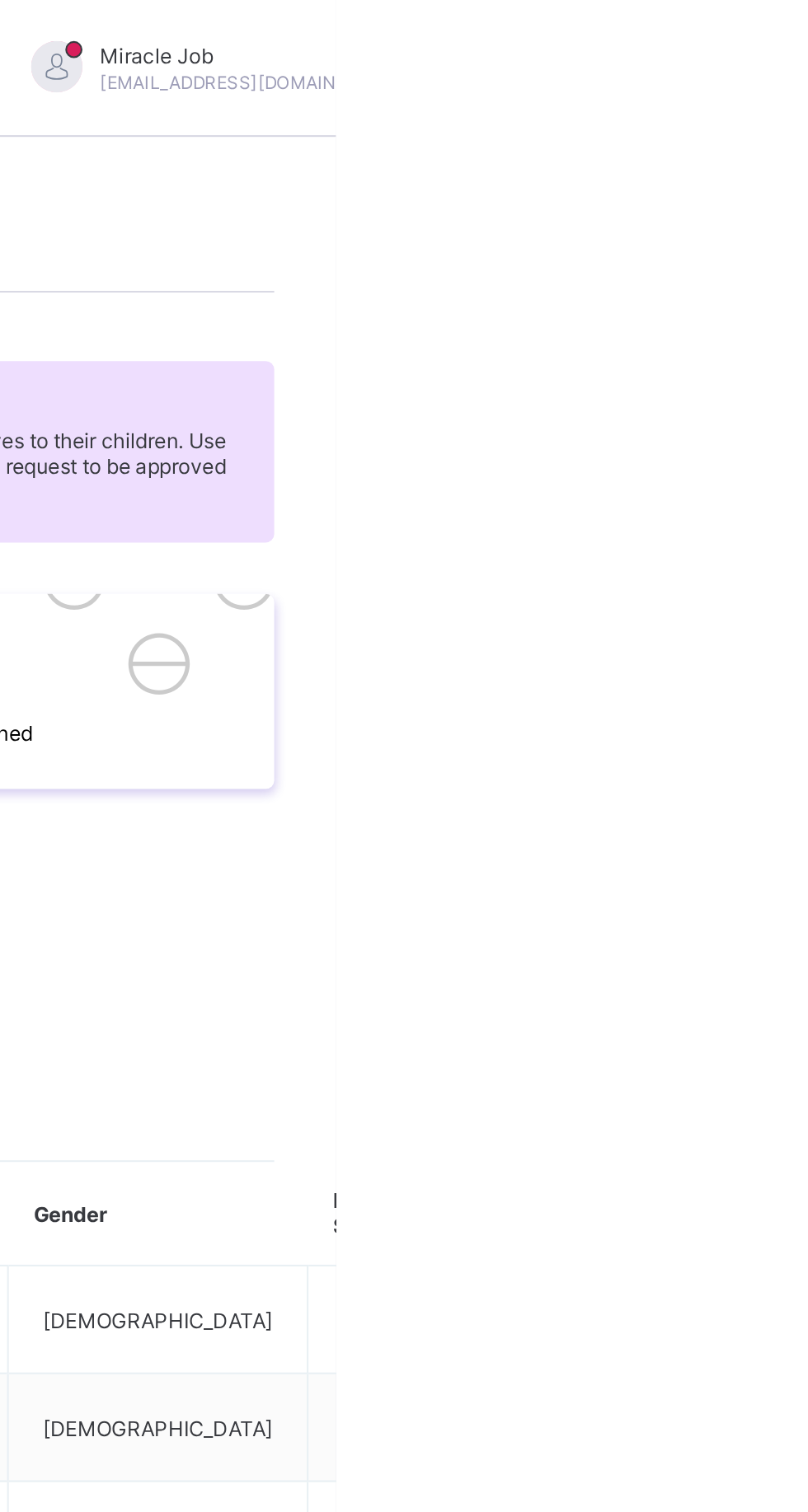
click at [291, 1251] on span "Approve" at bounding box center [271, 1256] width 38 height 12
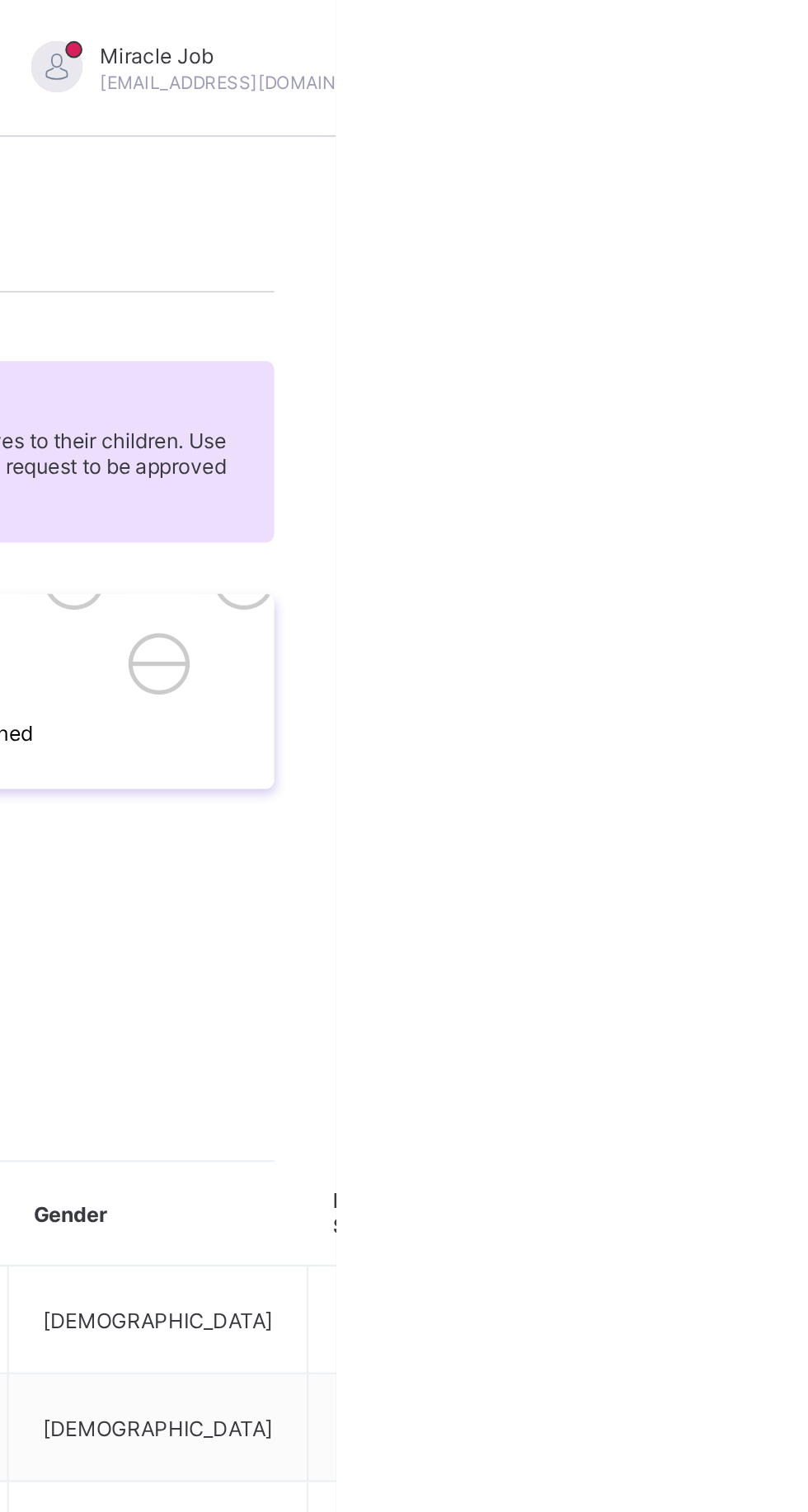
click at [753, 1251] on div "Approve" at bounding box center [502, 1256] width 502 height 12
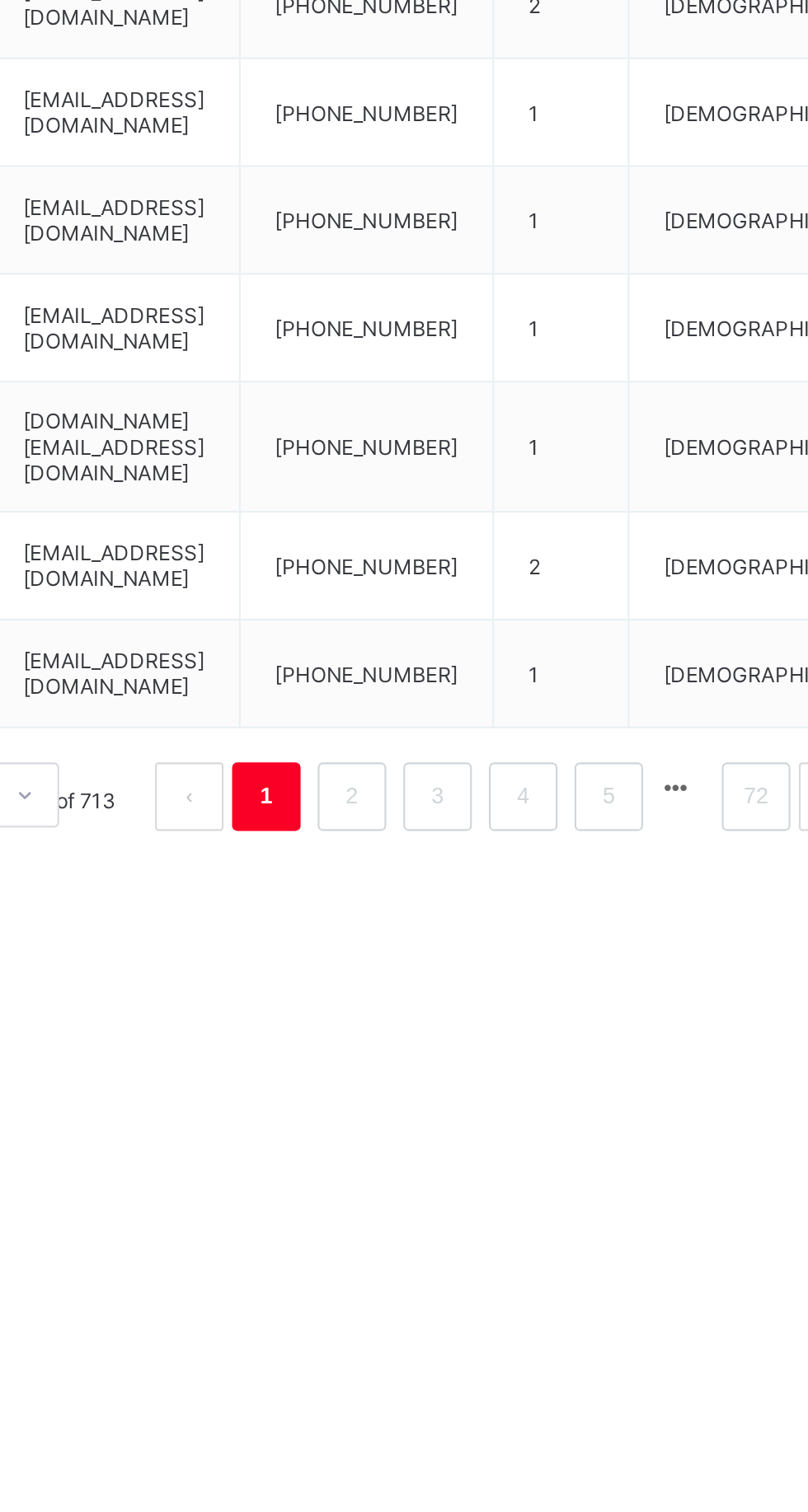
click at [502, 1174] on li "2" at bounding box center [517, 1173] width 33 height 33
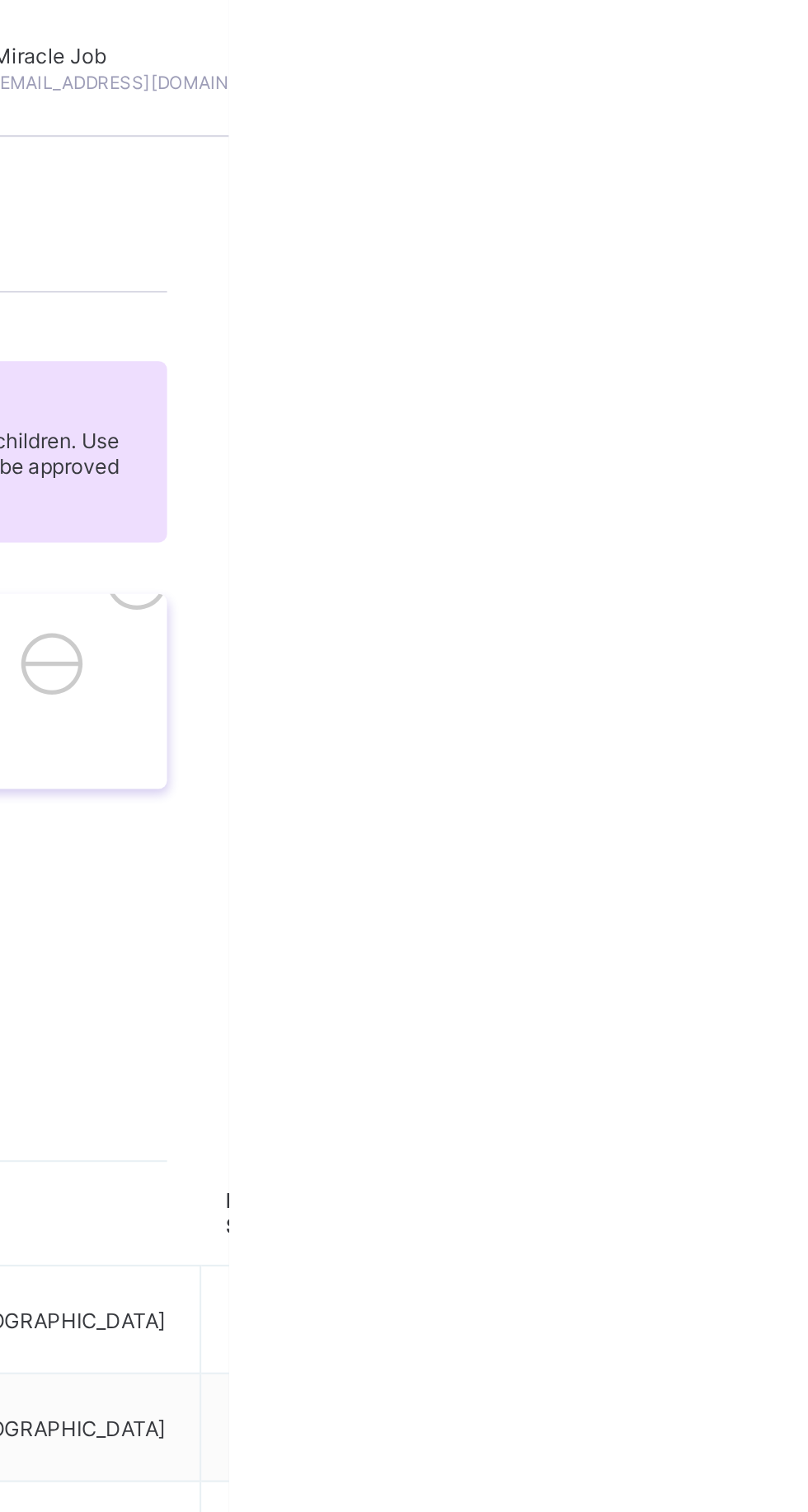
click at [291, 1240] on span "Approve" at bounding box center [271, 1246] width 38 height 12
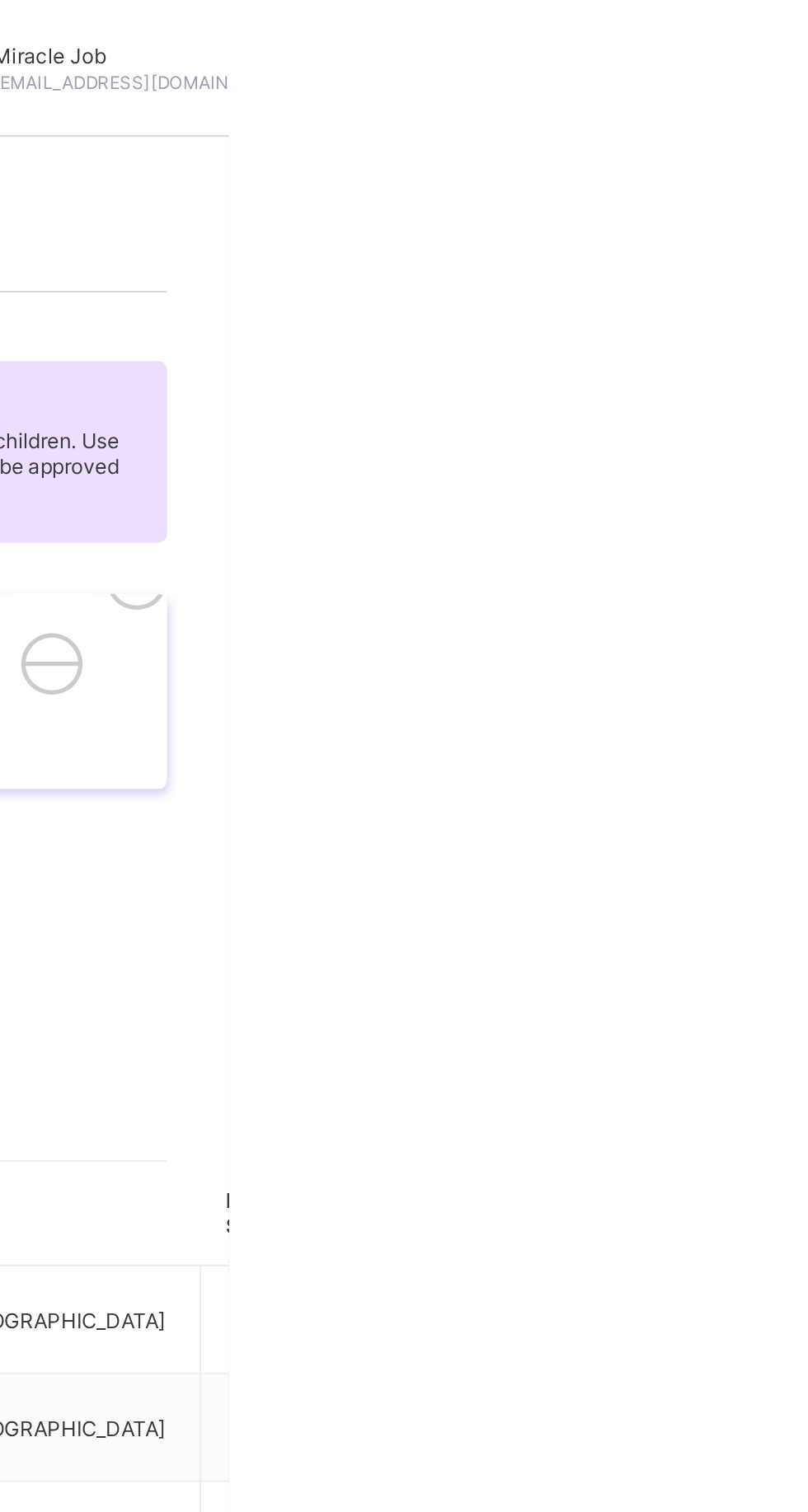
click at [291, 1240] on span "Approve" at bounding box center [271, 1246] width 38 height 12
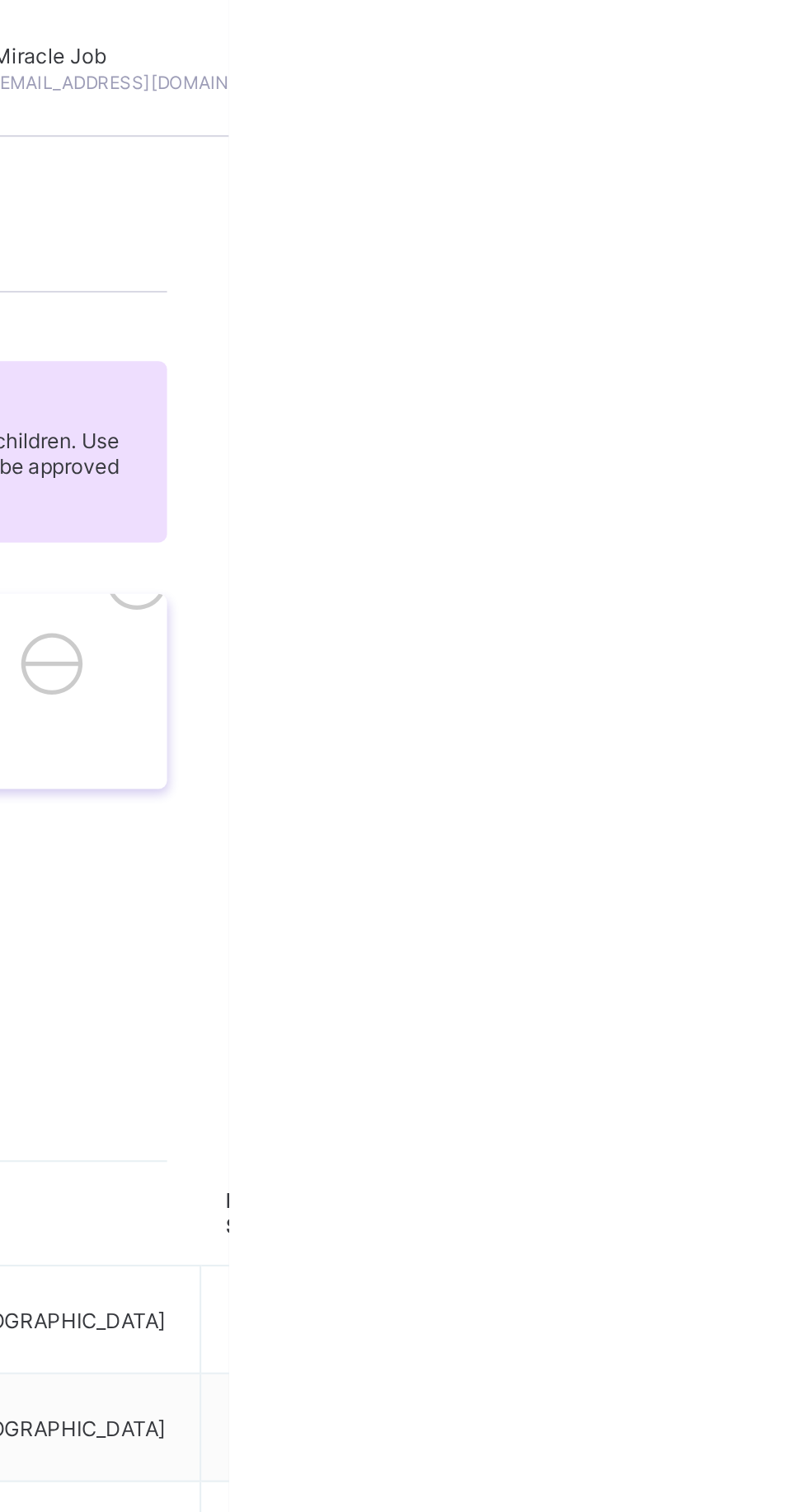
click at [291, 1240] on span "Approve" at bounding box center [271, 1246] width 38 height 12
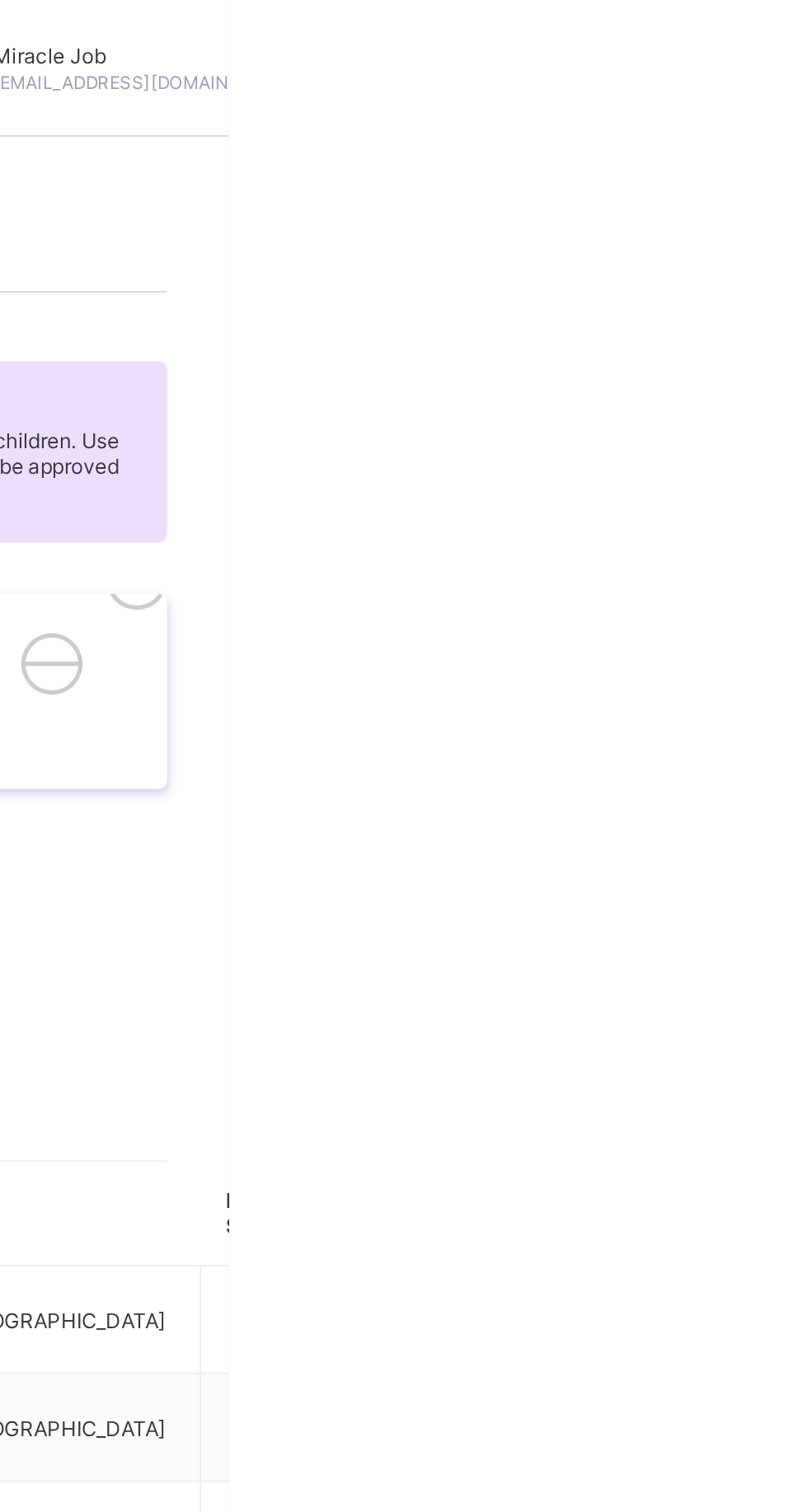
click at [753, 1240] on div "Approve" at bounding box center [502, 1246] width 502 height 12
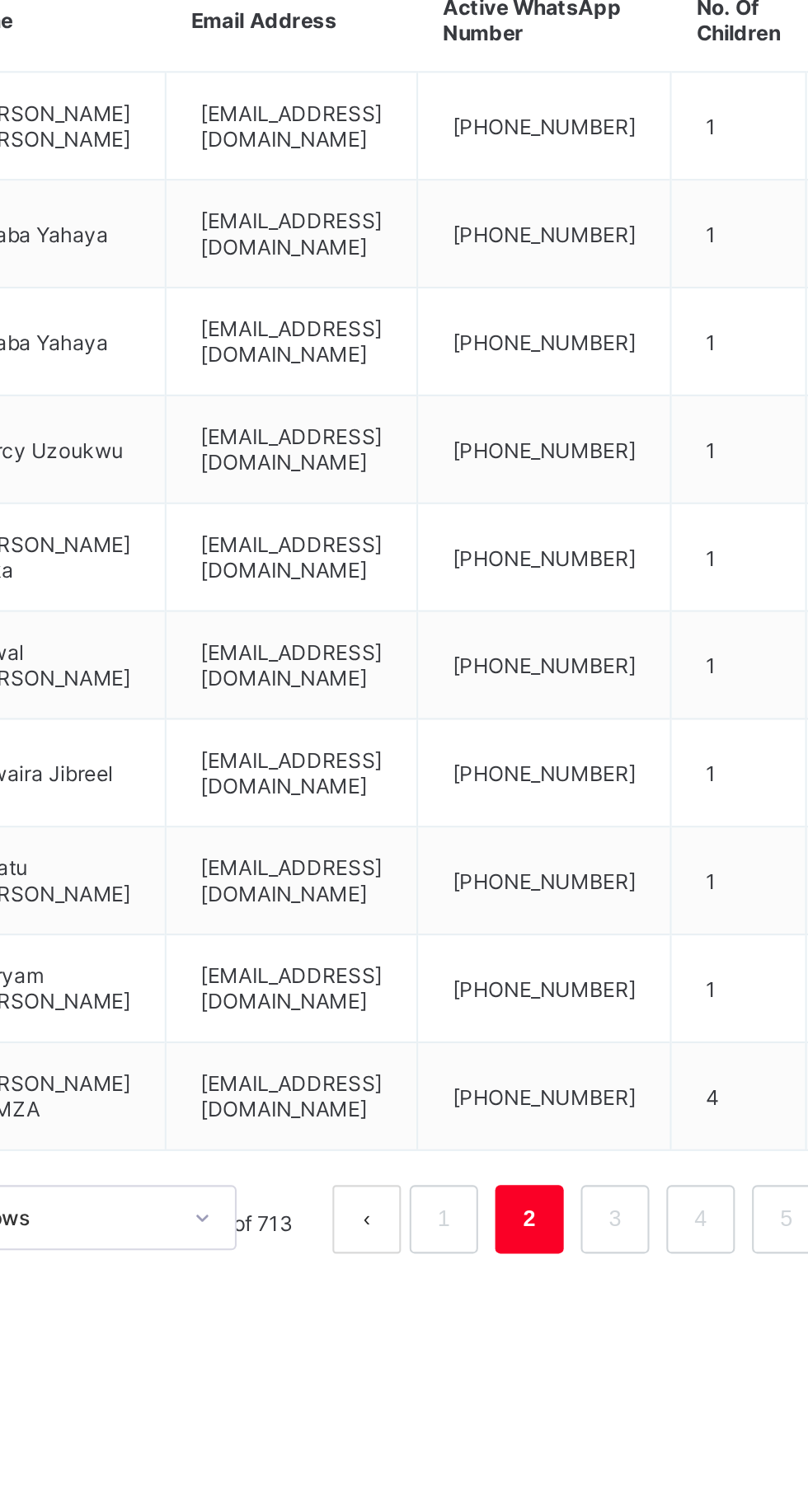
click at [552, 1158] on link "3" at bounding box center [557, 1161] width 15 height 21
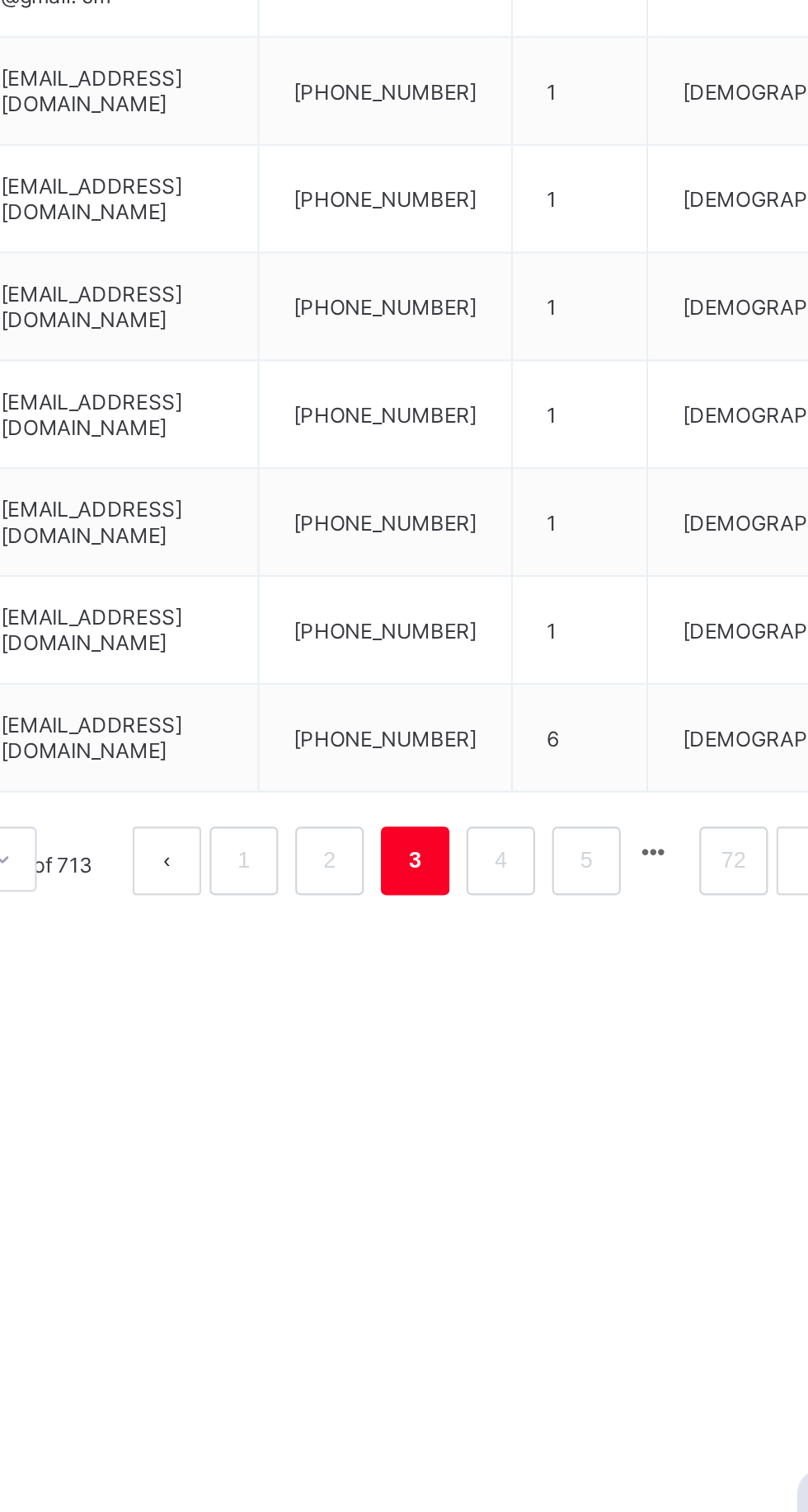
click at [572, 1162] on li "3" at bounding box center [558, 1161] width 33 height 33
click at [599, 1158] on link "4" at bounding box center [599, 1161] width 15 height 21
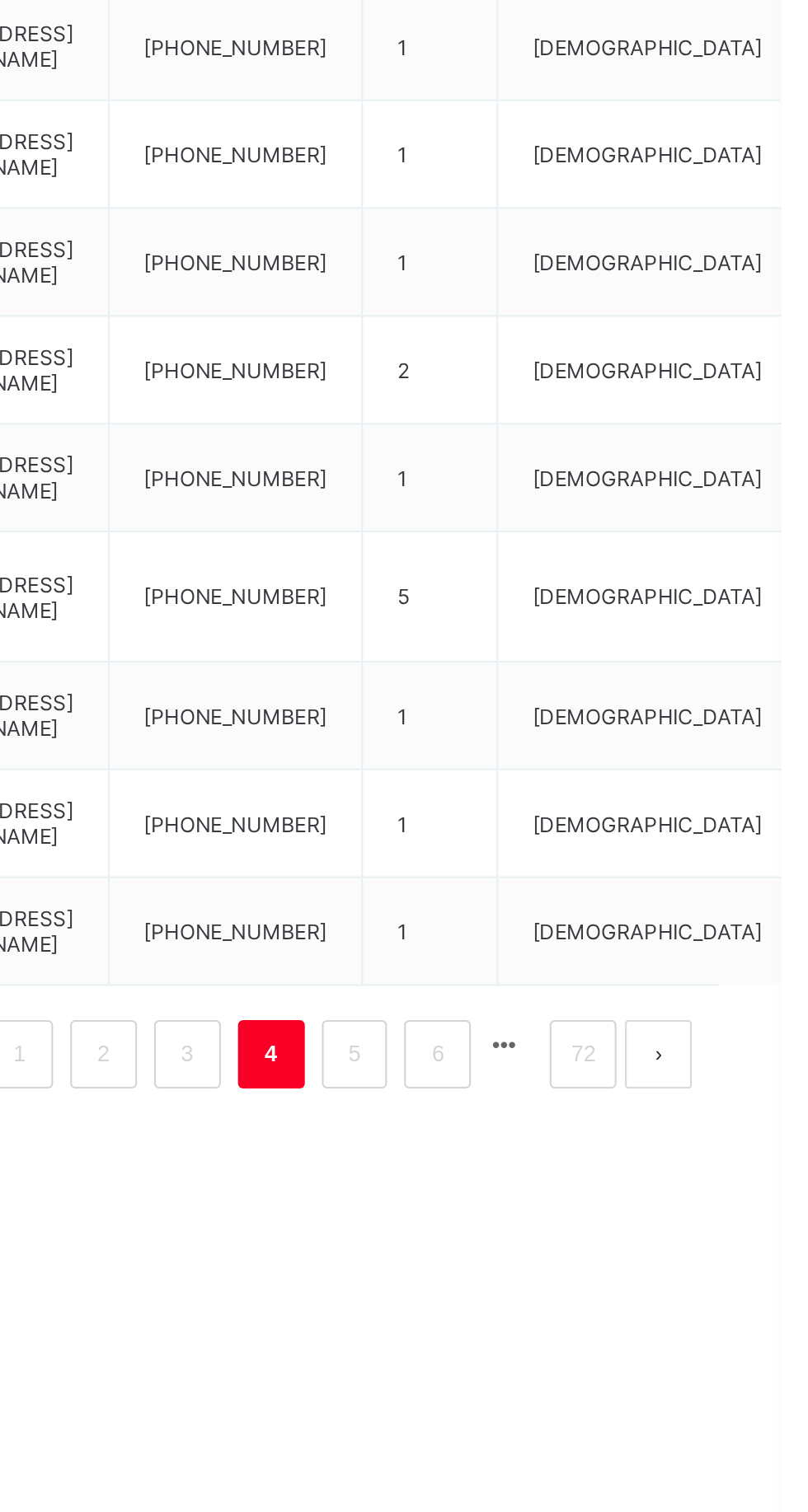
click at [604, 1183] on link "5" at bounding box center [601, 1173] width 15 height 21
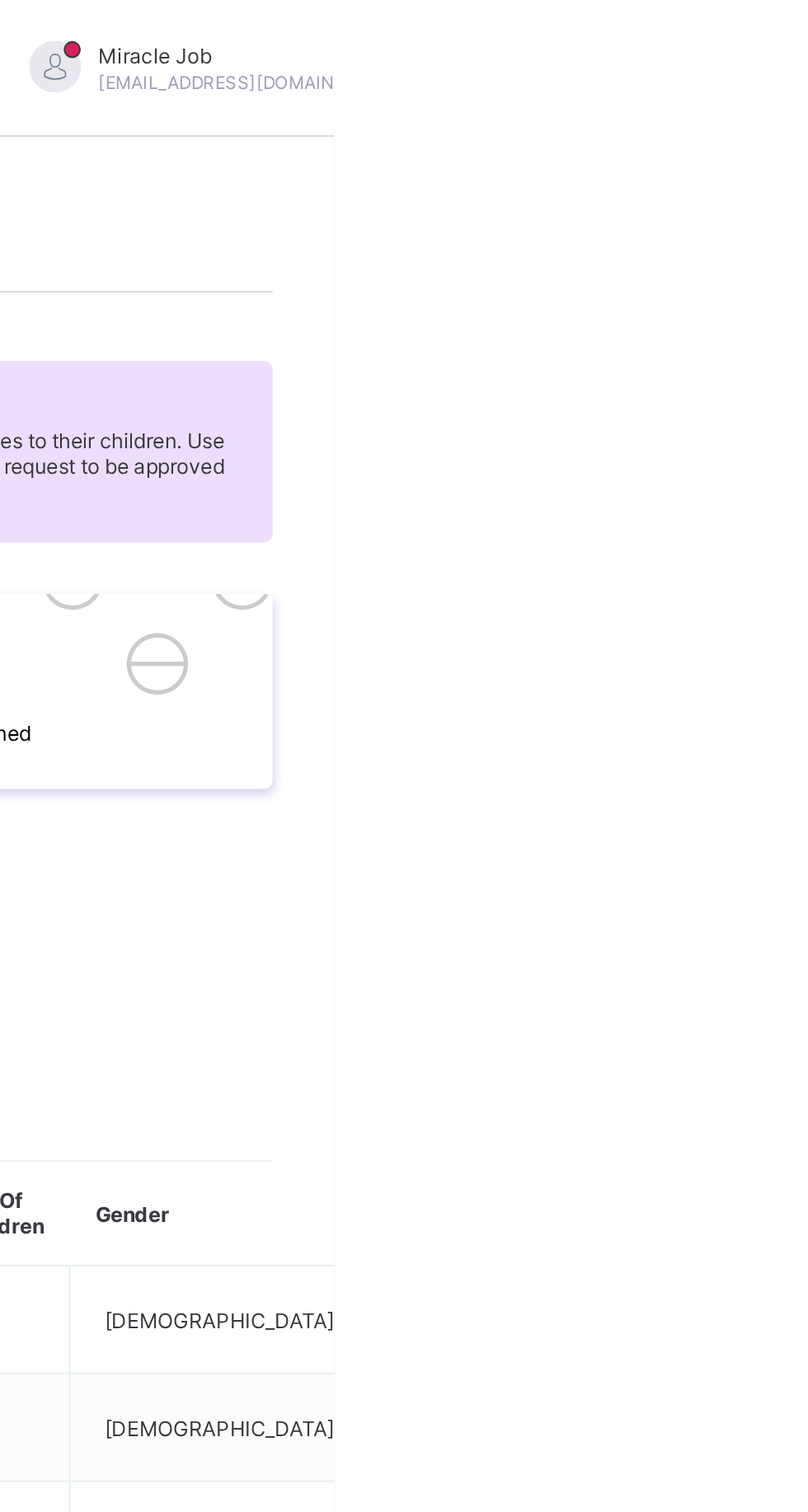
click at [305, 1240] on span at bounding box center [298, 1246] width 14 height 12
click at [677, 1179] on div at bounding box center [502, 1179] width 551 height 0
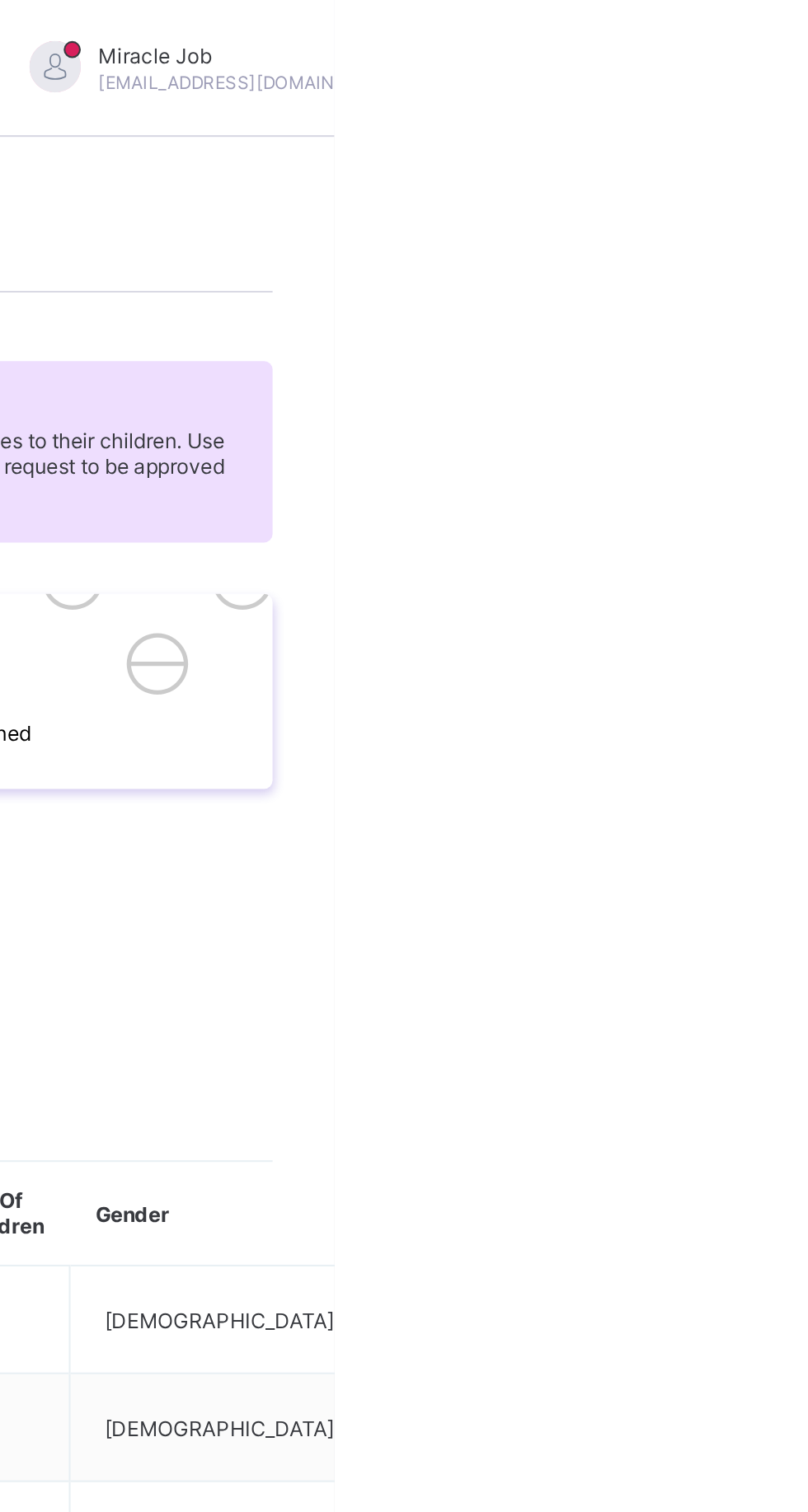
click at [753, 1240] on div "Approve" at bounding box center [502, 1246] width 502 height 12
